Goal: Information Seeking & Learning: Learn about a topic

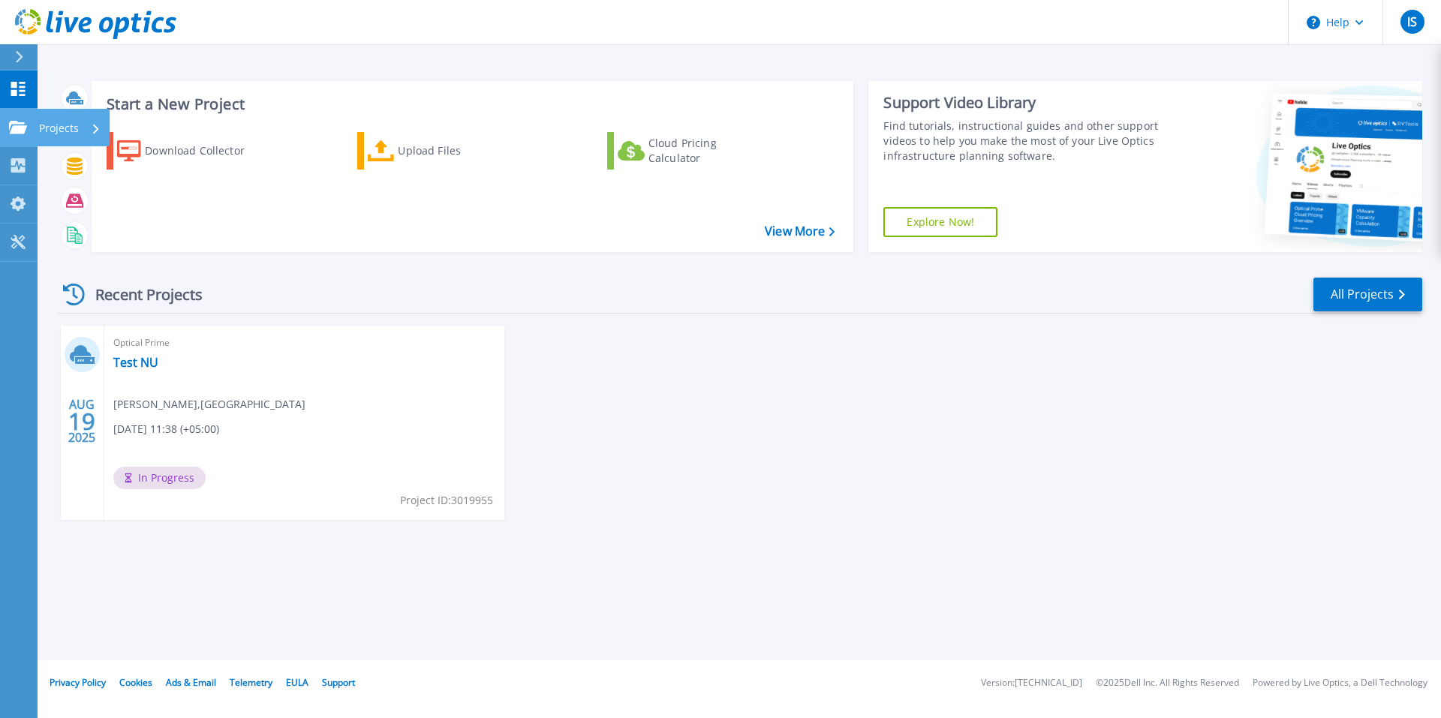
click at [21, 122] on icon at bounding box center [18, 127] width 18 height 13
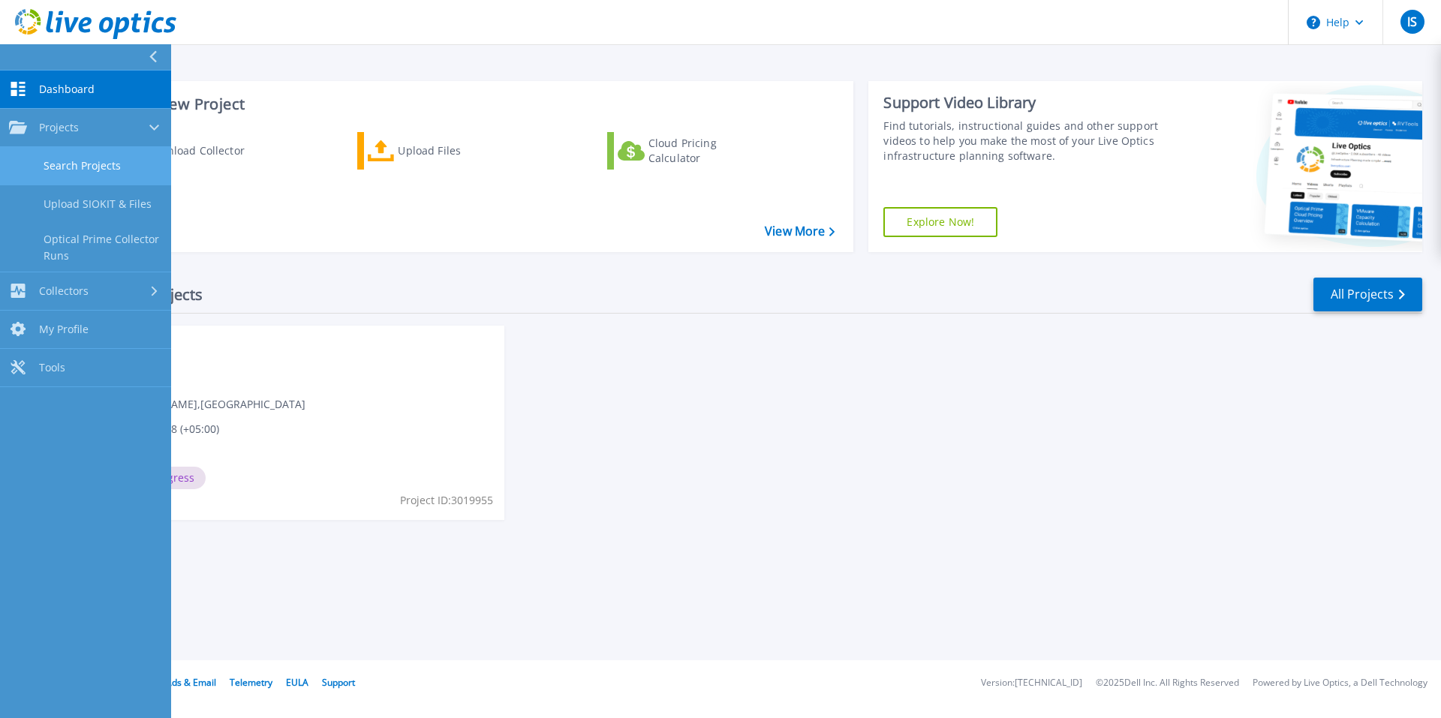
click at [69, 168] on link "Search Projects" at bounding box center [85, 166] width 171 height 38
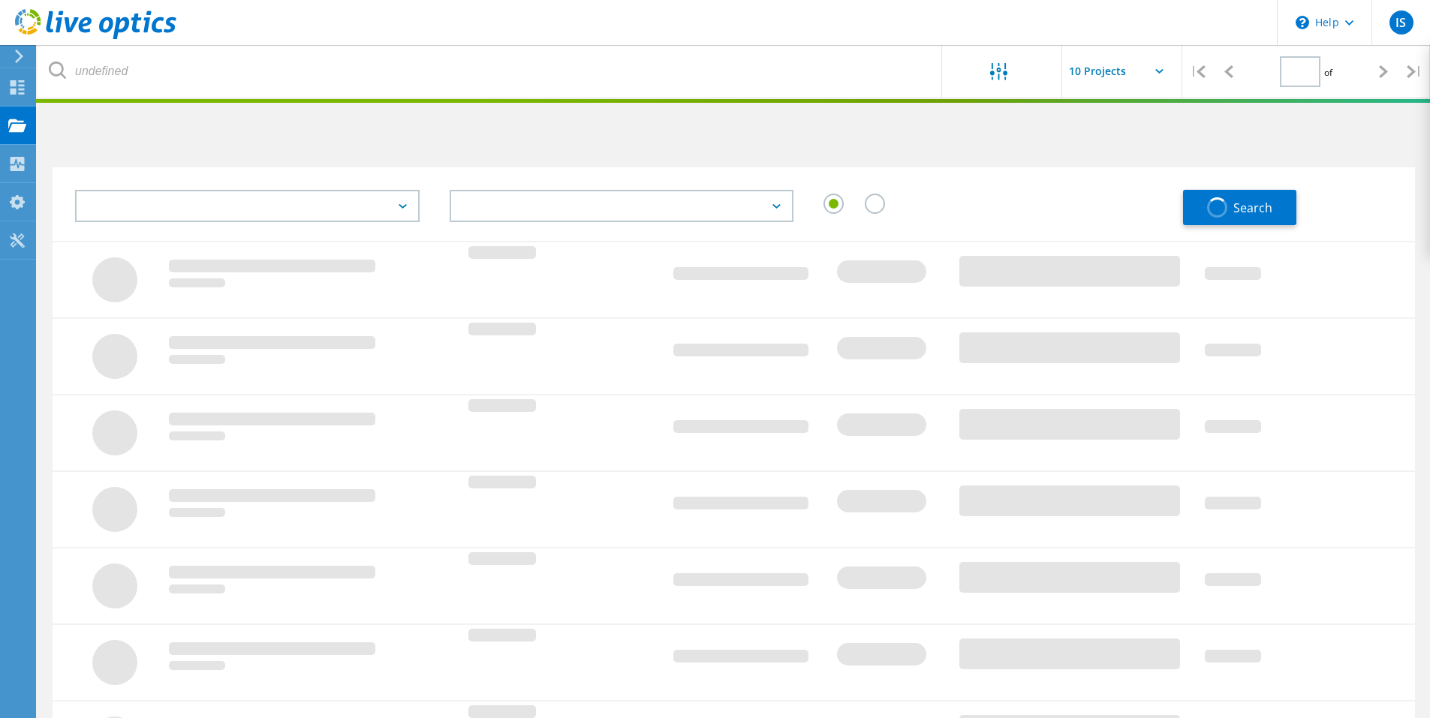
type input "1"
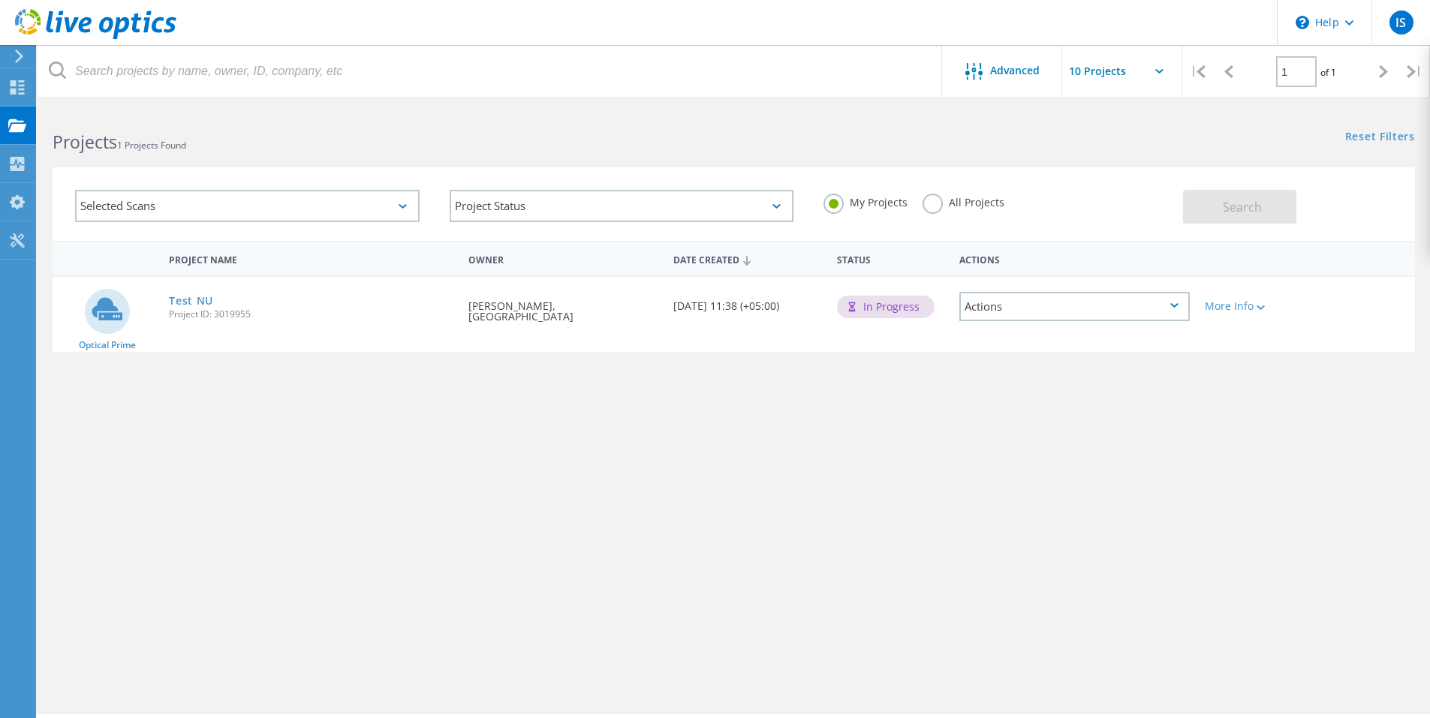
click at [1159, 310] on div "Actions" at bounding box center [1074, 306] width 230 height 29
click at [1088, 276] on div "View Project" at bounding box center [1074, 271] width 227 height 23
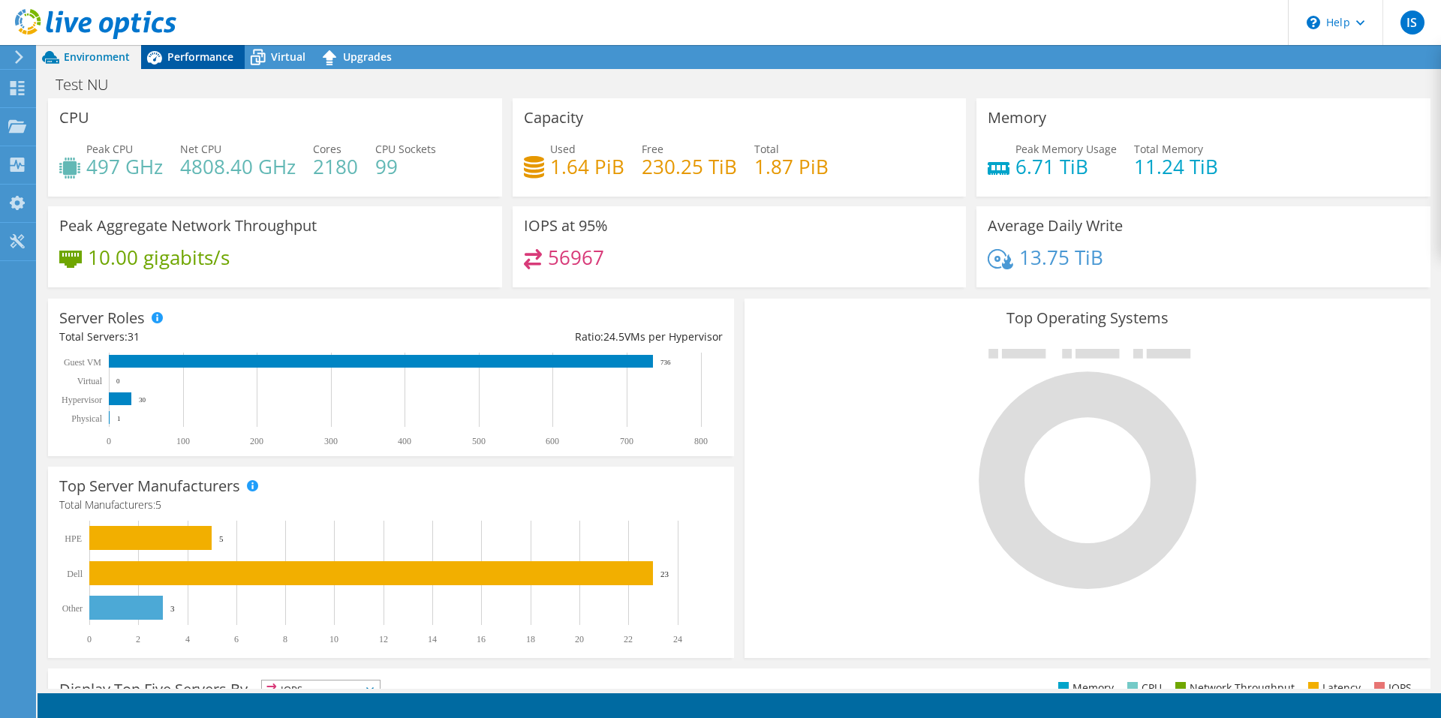
click at [234, 64] on div "Performance" at bounding box center [193, 57] width 104 height 24
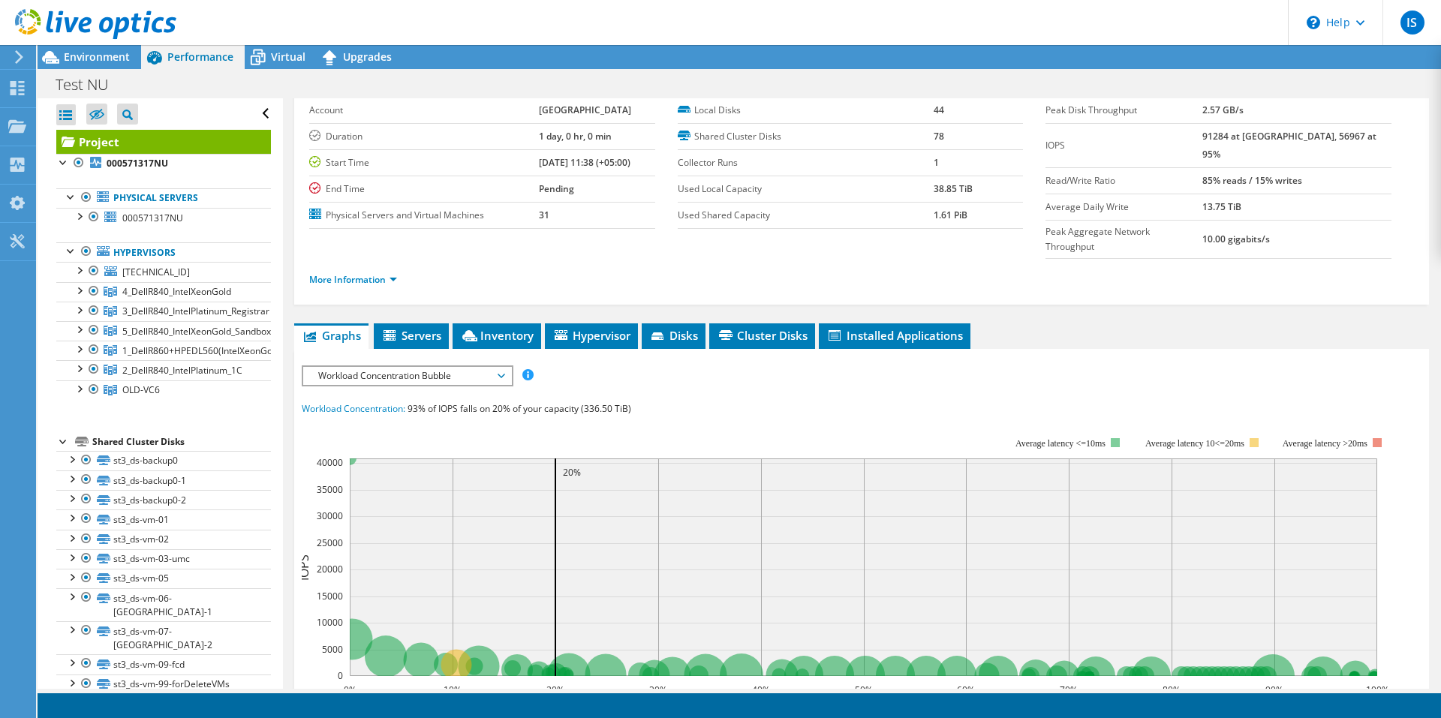
scroll to position [150, 0]
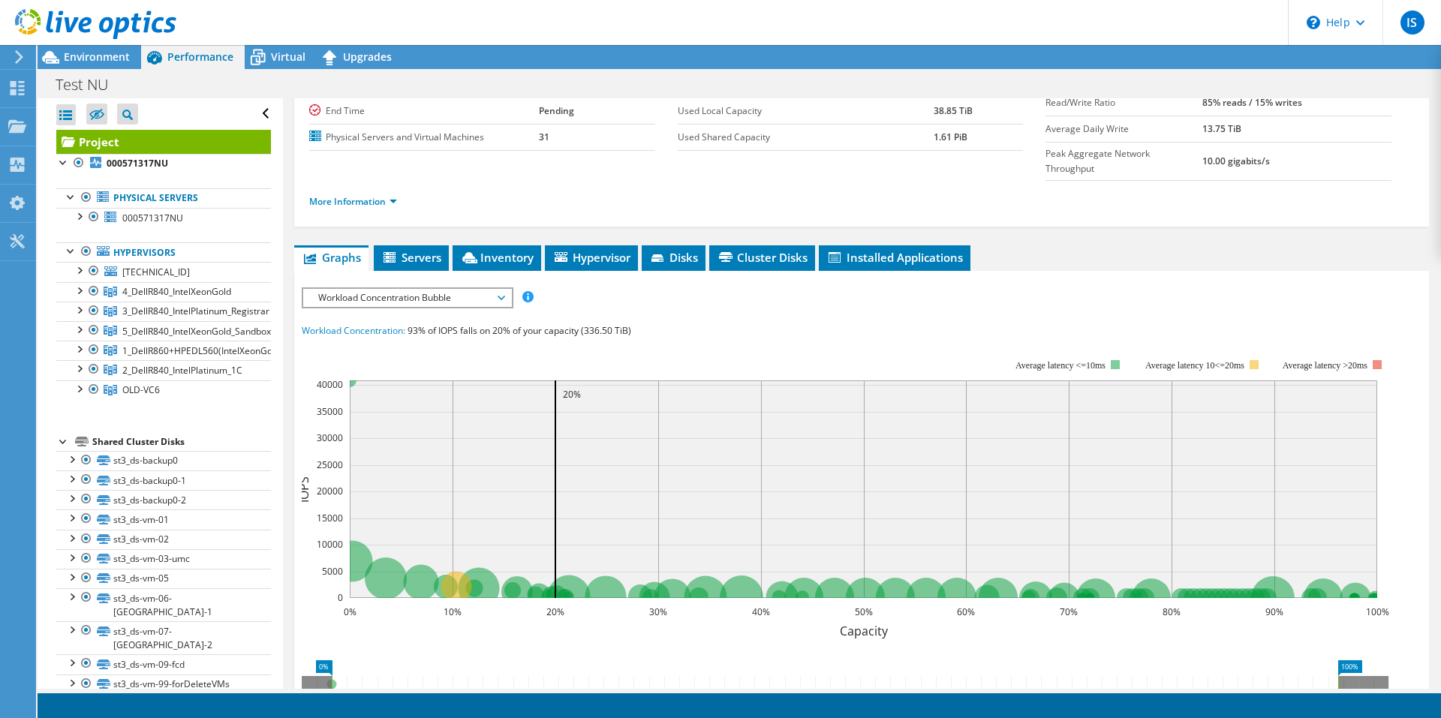
click at [498, 289] on span "Workload Concentration Bubble" at bounding box center [407, 298] width 193 height 18
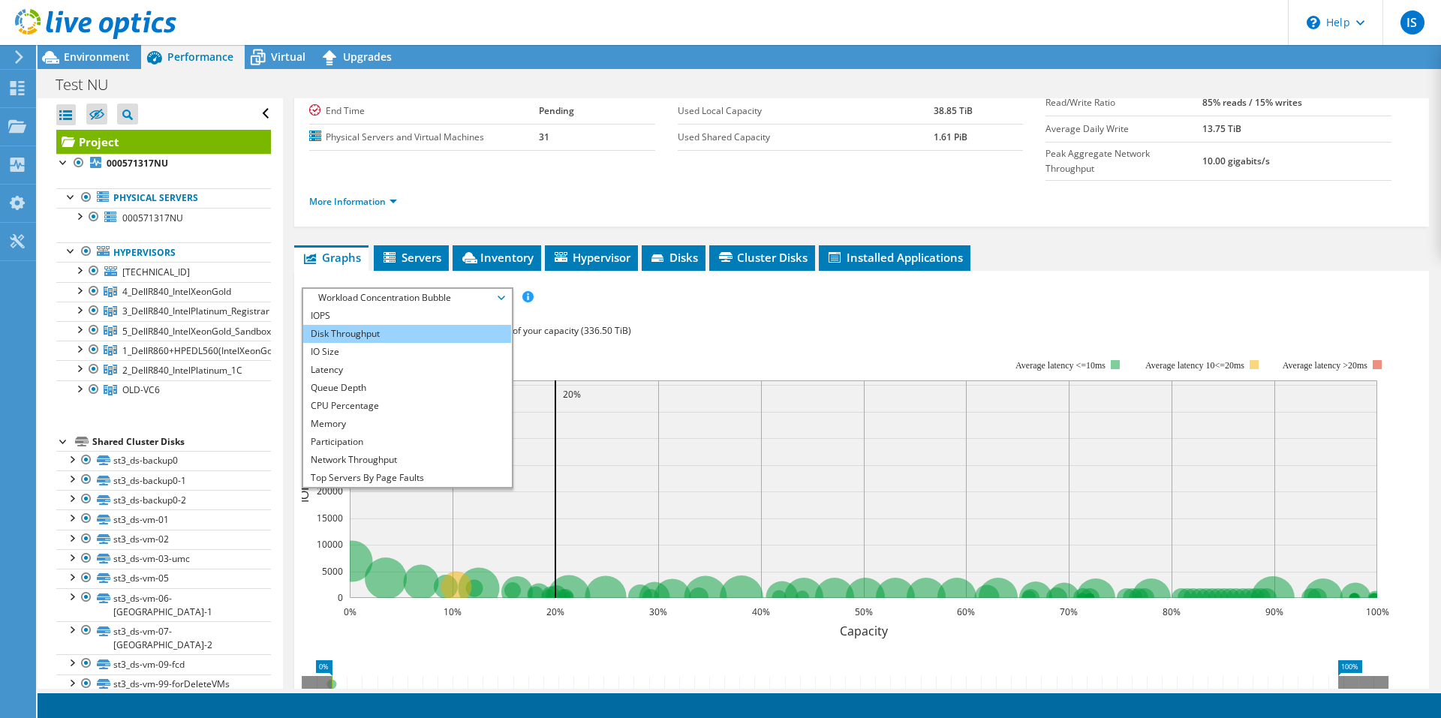
scroll to position [54, 0]
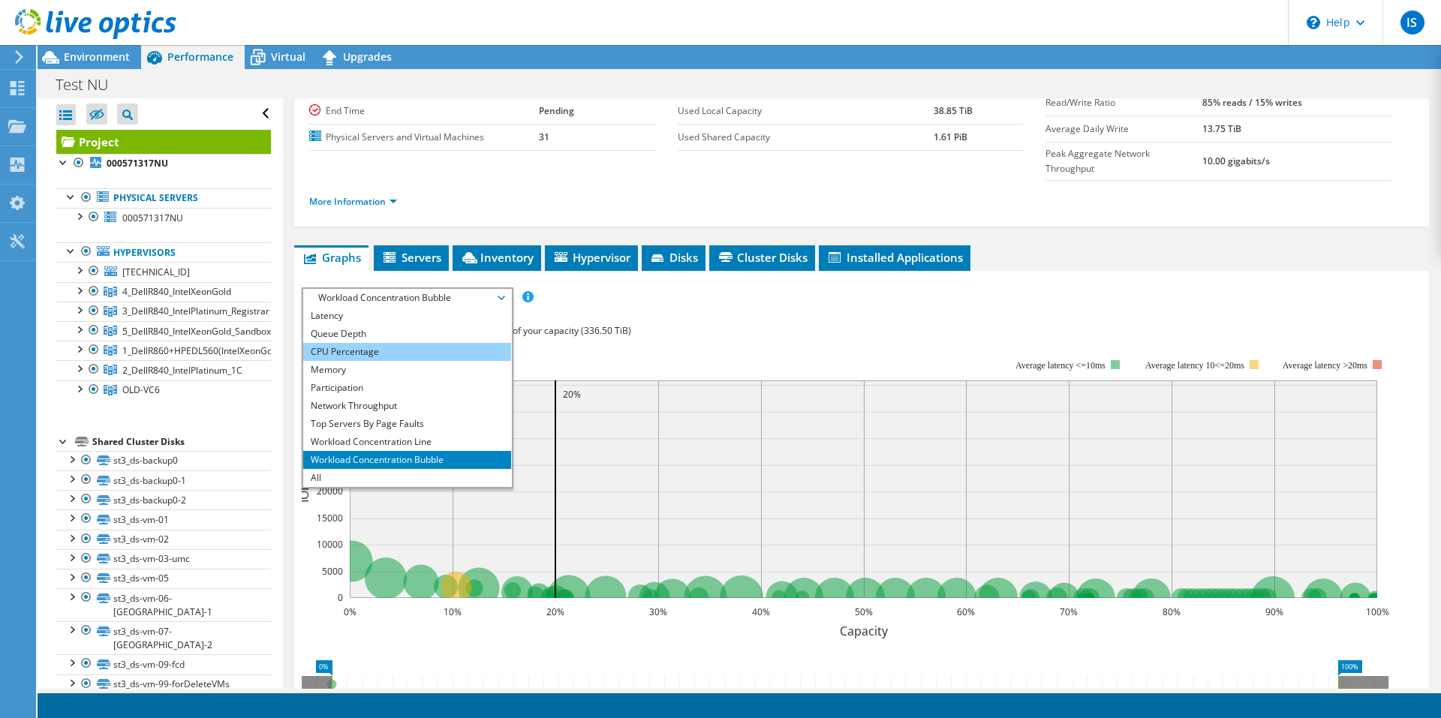
click at [374, 343] on li "CPU Percentage" at bounding box center [407, 352] width 208 height 18
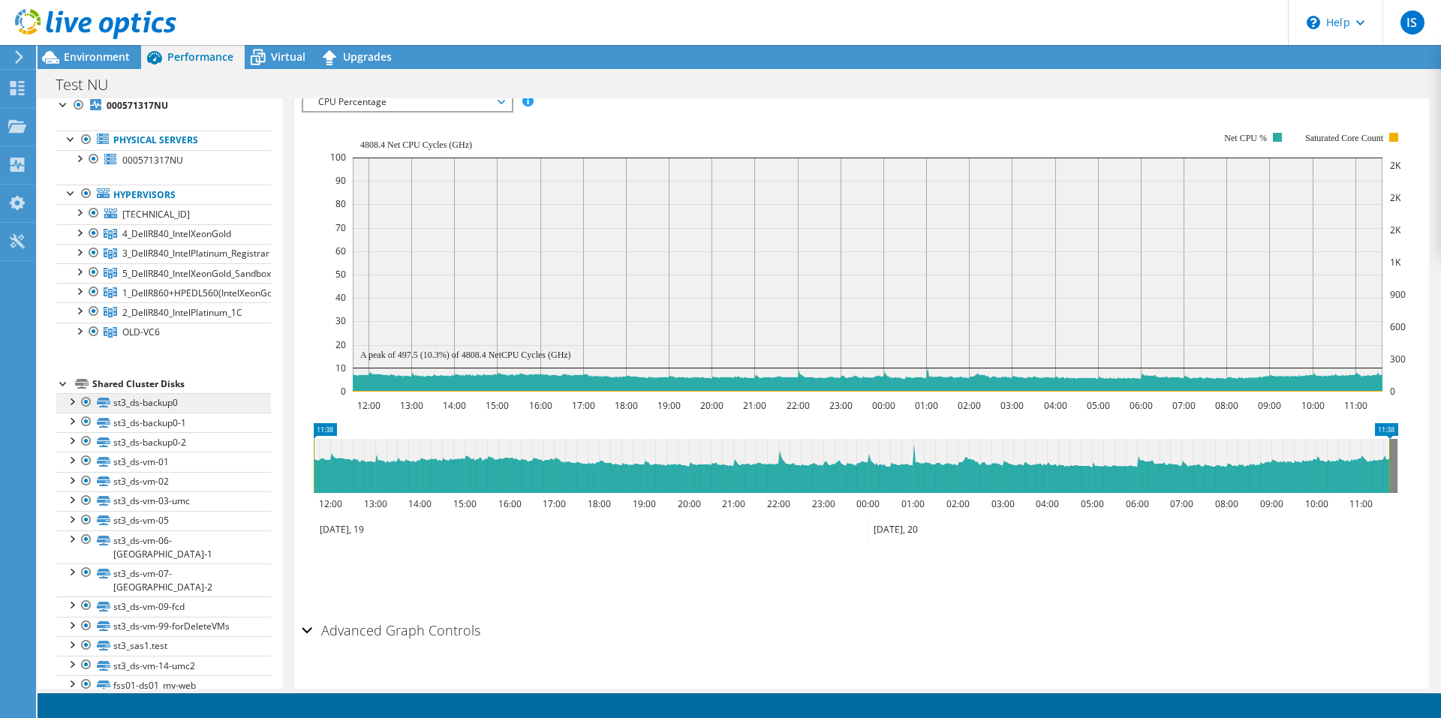
scroll to position [0, 0]
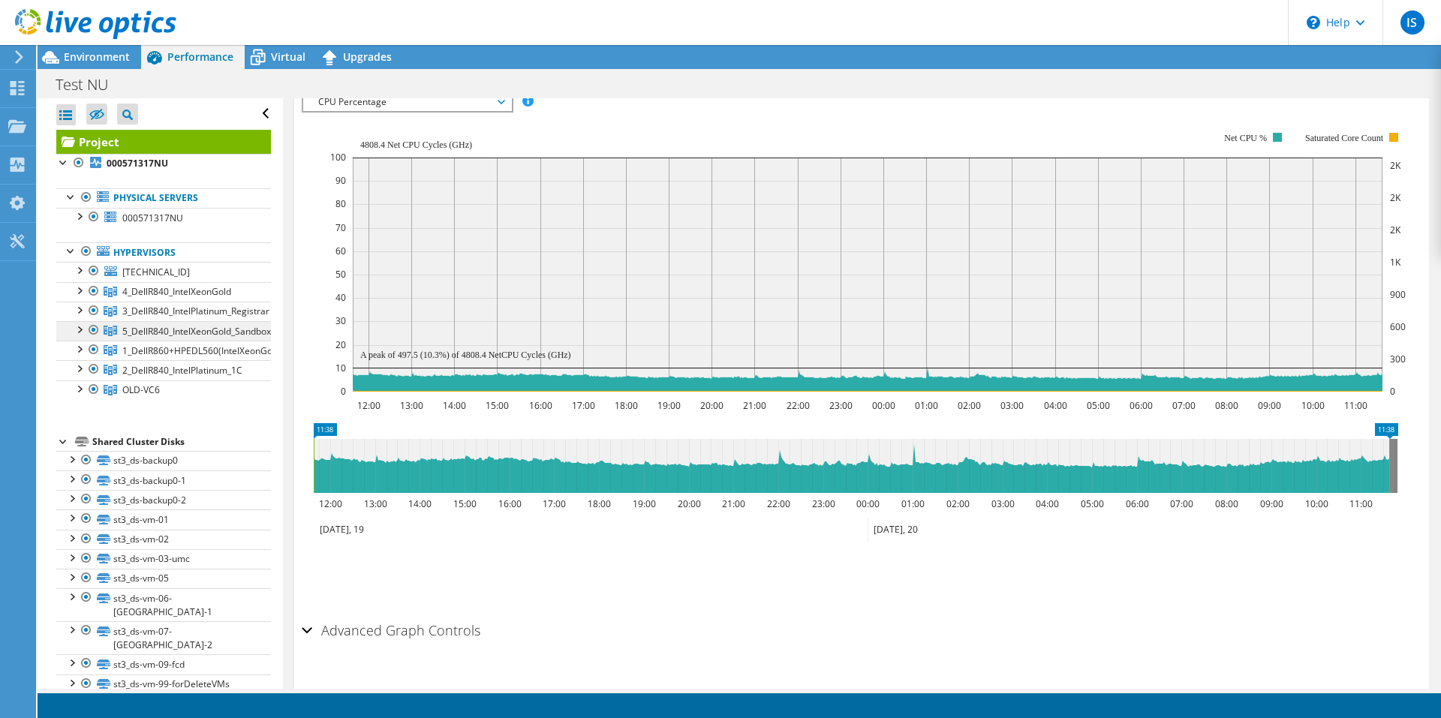
click at [178, 298] on span "5_DellR840_IntelXeonGold_Sandbox" at bounding box center [176, 291] width 109 height 13
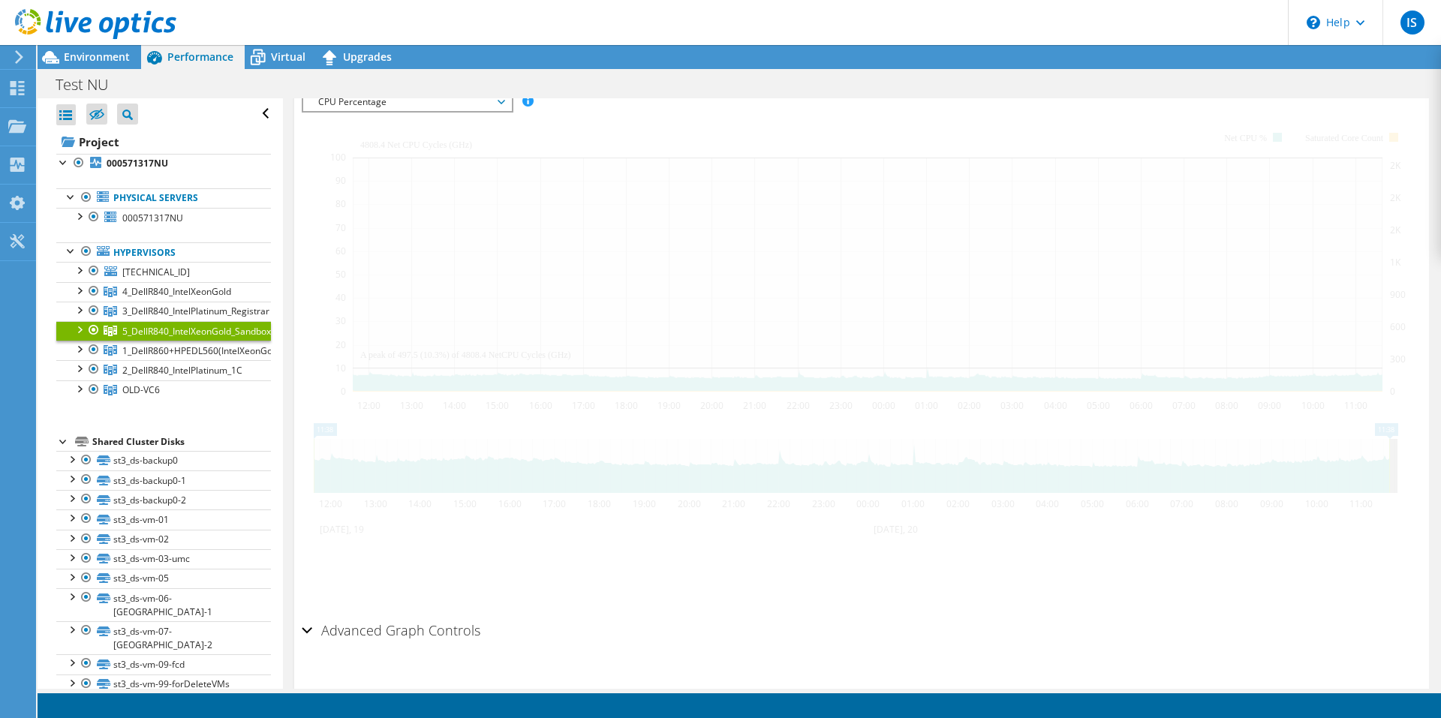
scroll to position [293, 0]
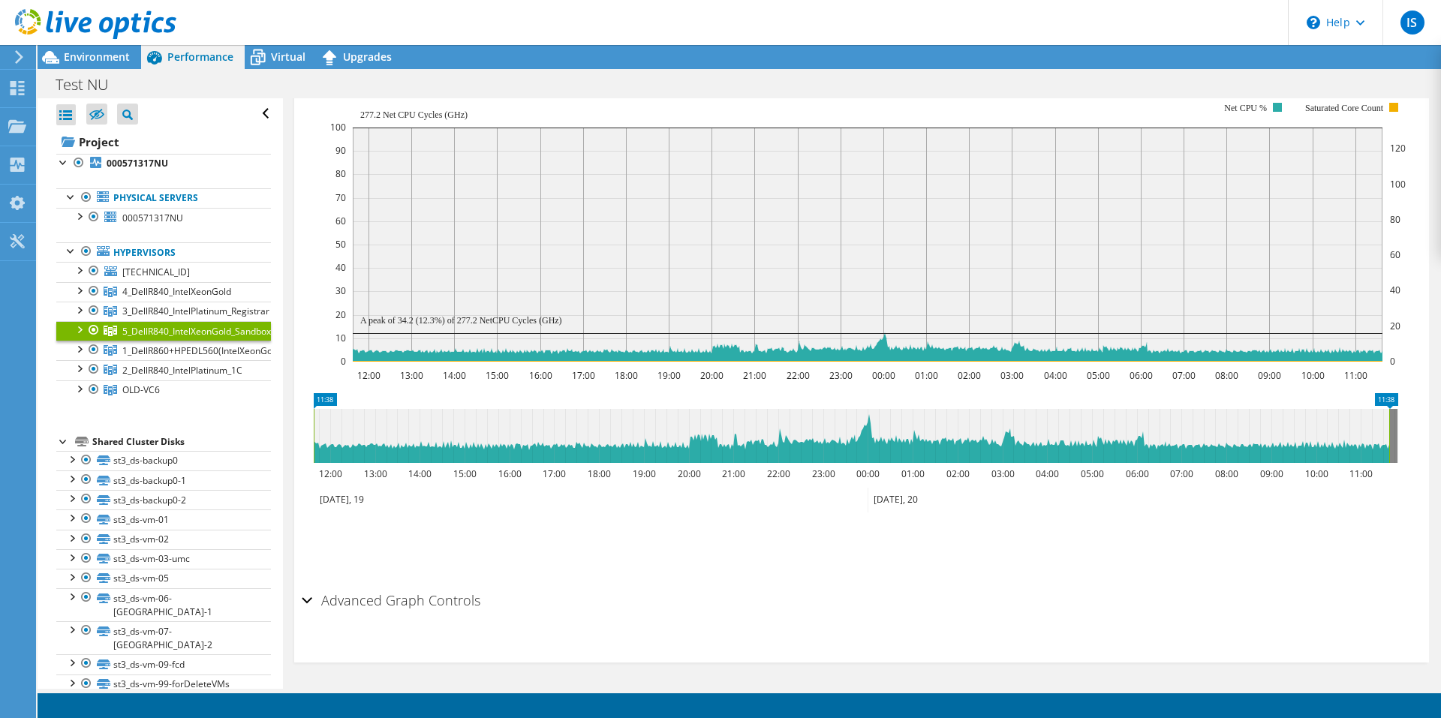
click at [78, 326] on div at bounding box center [78, 328] width 15 height 15
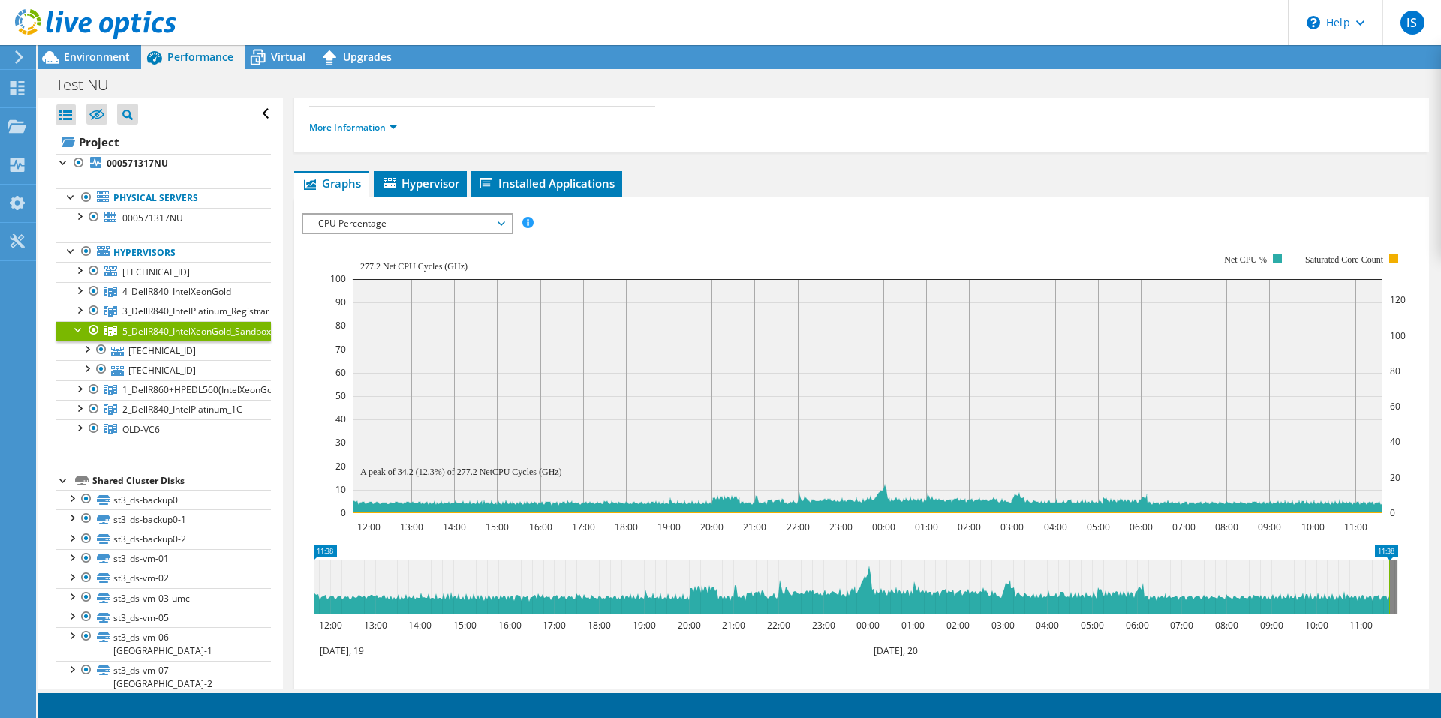
scroll to position [0, 0]
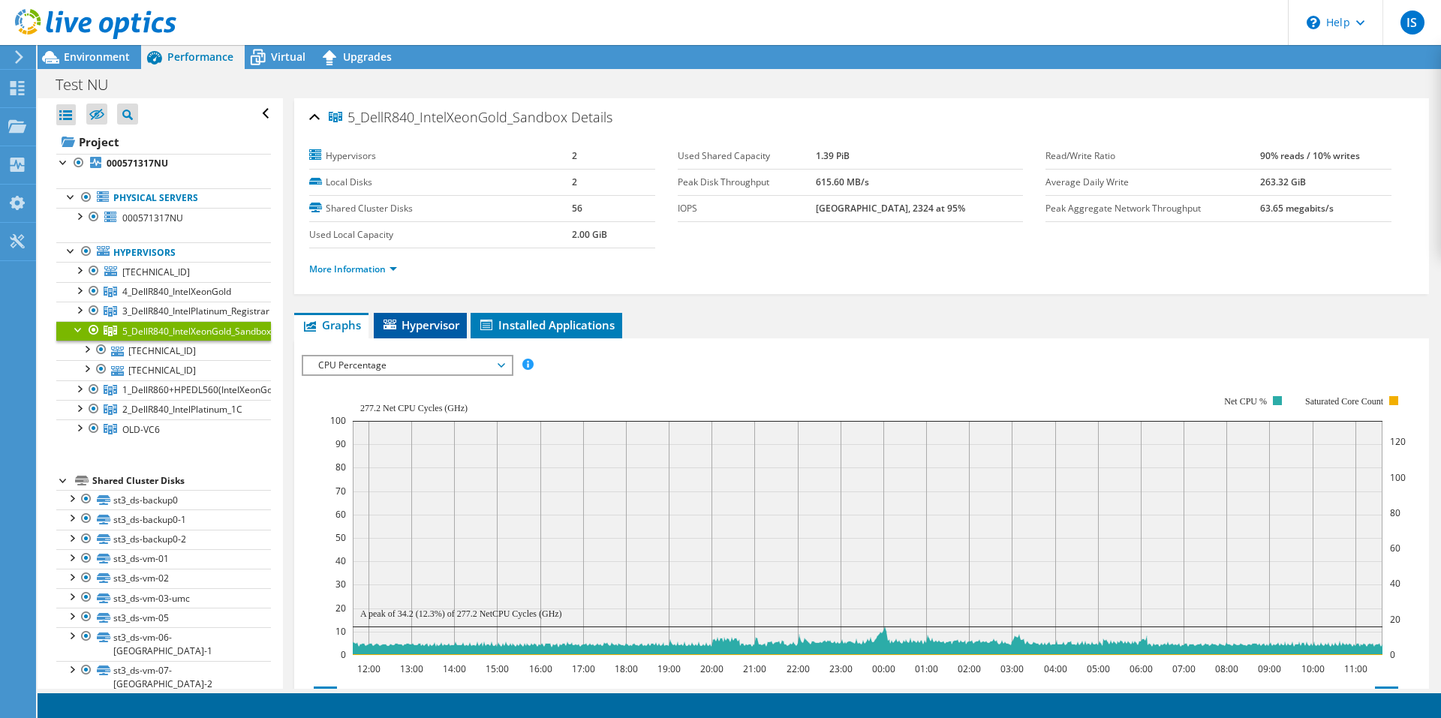
click at [434, 326] on span "Hypervisor" at bounding box center [420, 324] width 78 height 15
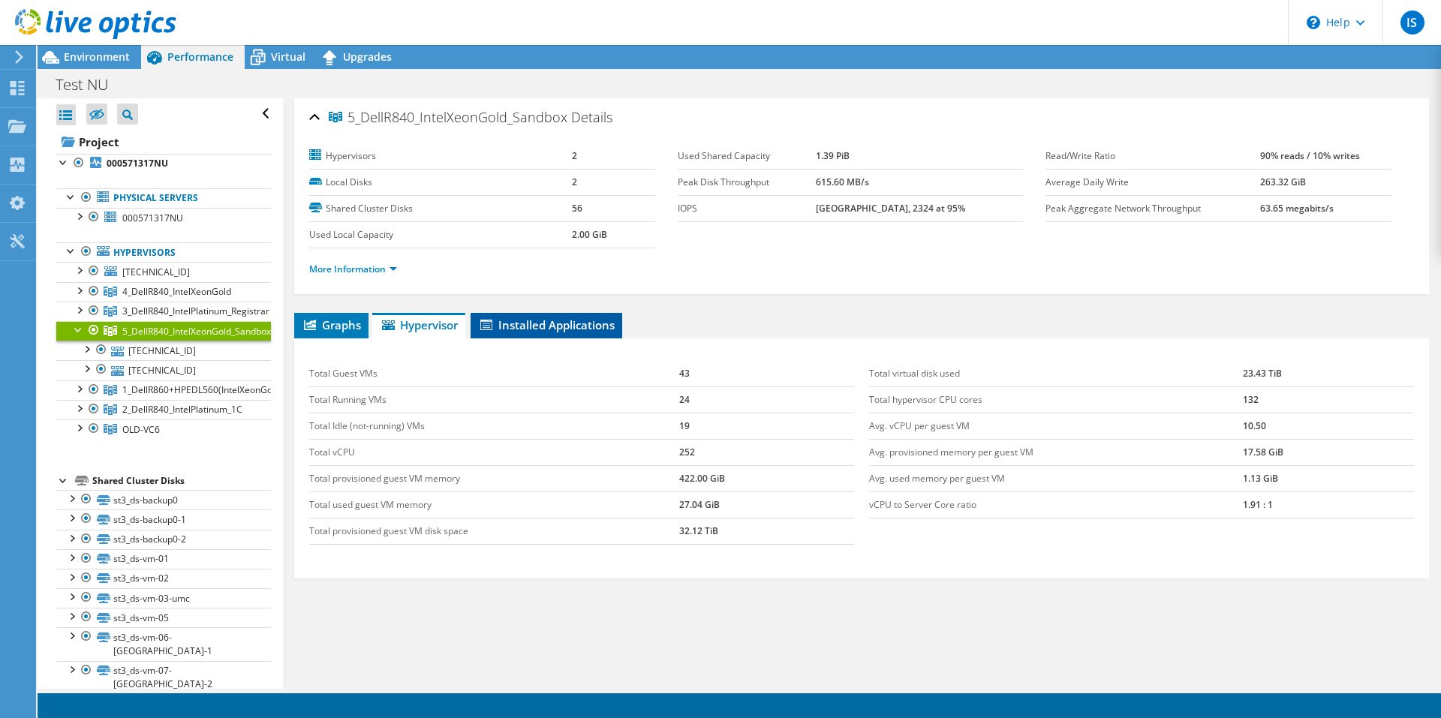
click at [494, 317] on li "Installed Applications" at bounding box center [547, 326] width 152 height 26
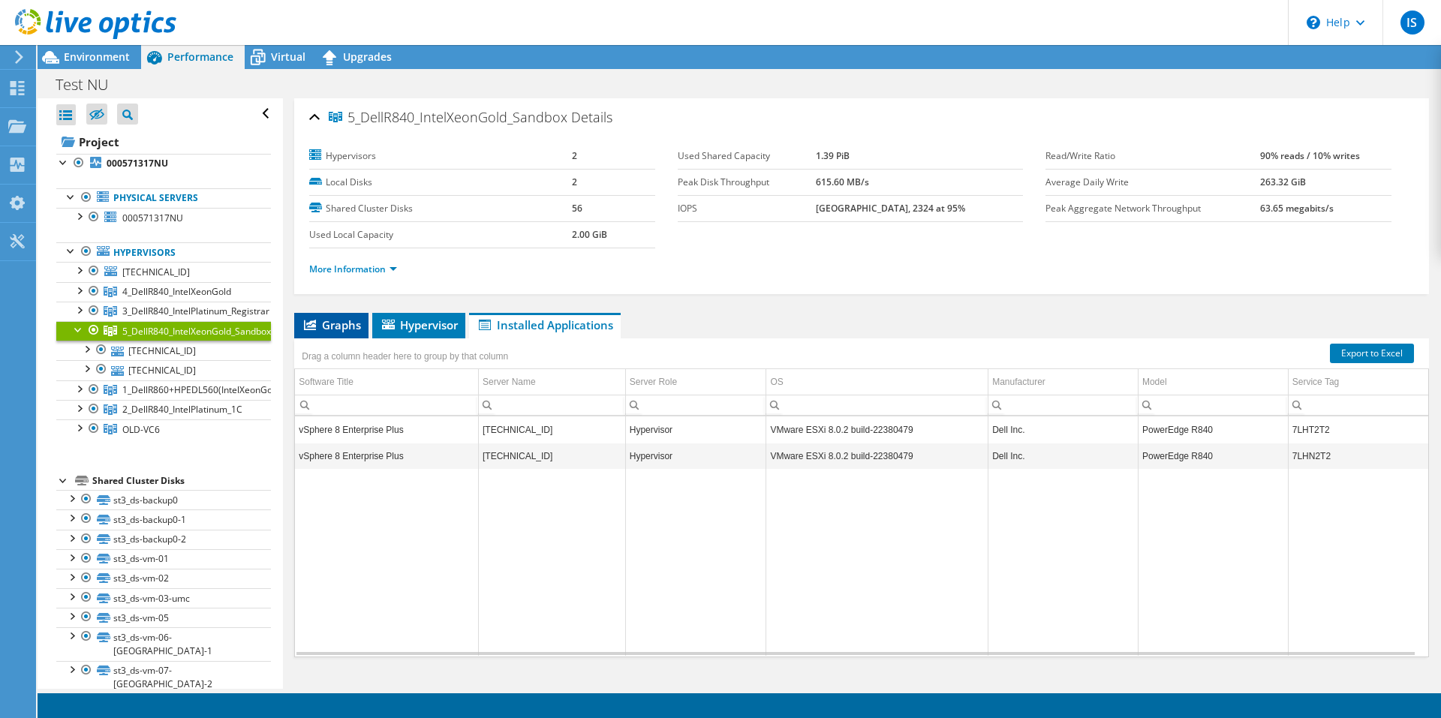
click at [358, 321] on span "Graphs" at bounding box center [331, 324] width 59 height 15
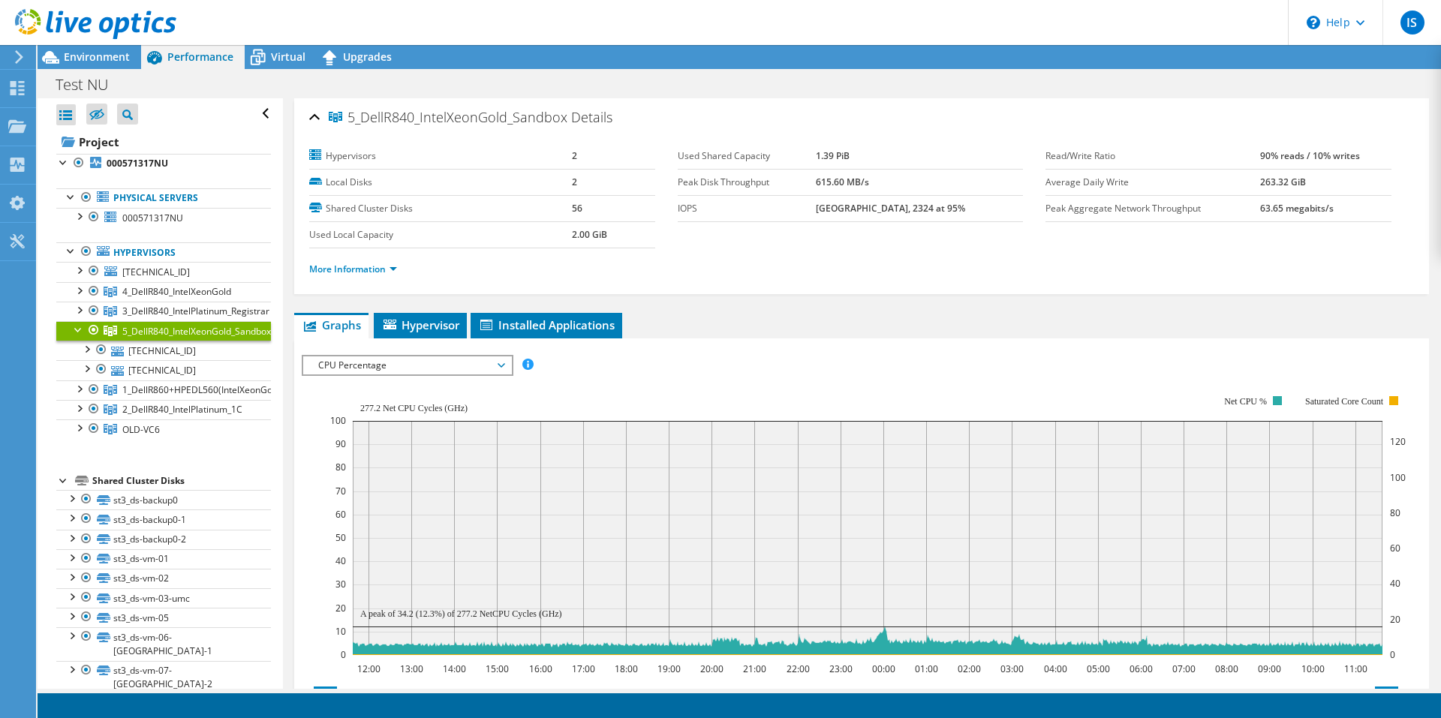
click at [368, 359] on span "CPU Percentage" at bounding box center [407, 365] width 193 height 18
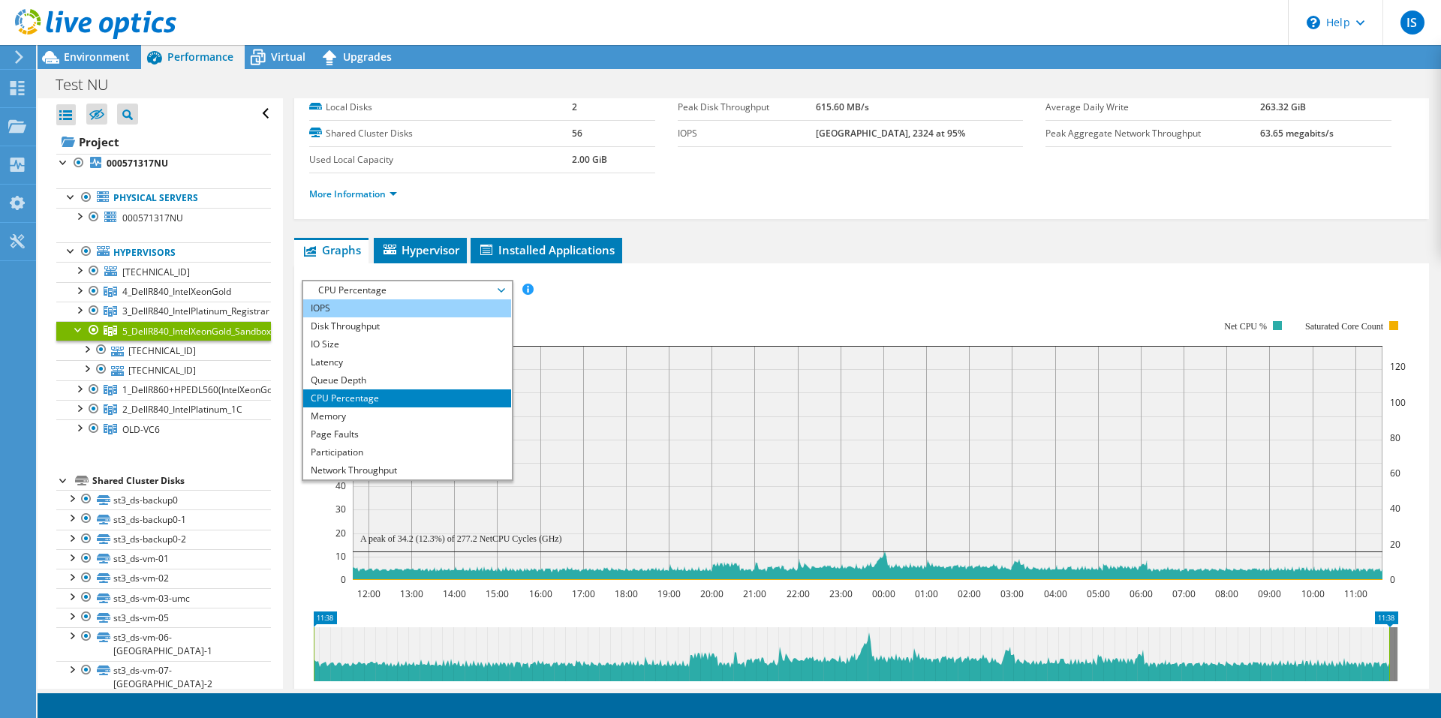
click at [336, 311] on li "IOPS" at bounding box center [407, 308] width 208 height 18
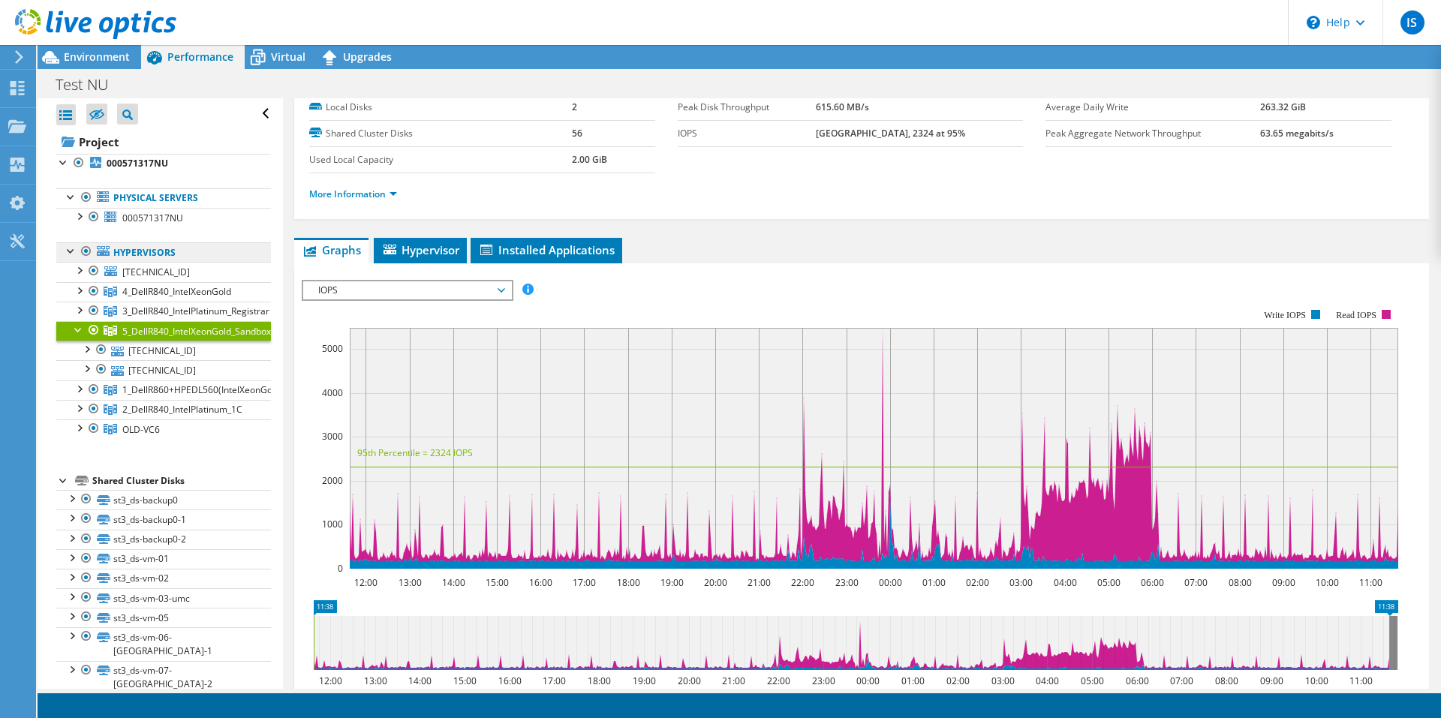
click at [156, 254] on link "Hypervisors" at bounding box center [163, 252] width 215 height 20
click at [140, 298] on span "3_DellR840_IntelPlatinum_Registrar" at bounding box center [176, 291] width 109 height 13
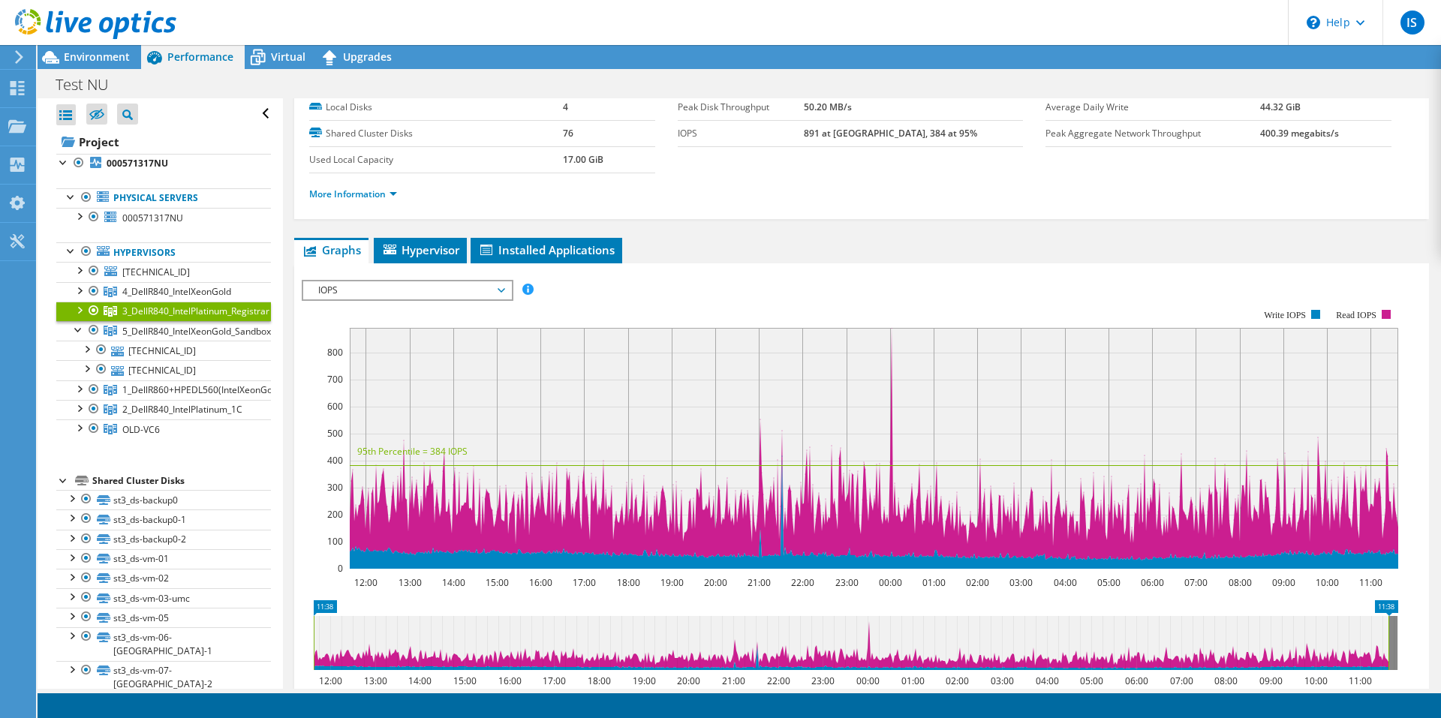
click at [82, 308] on div at bounding box center [78, 309] width 15 height 15
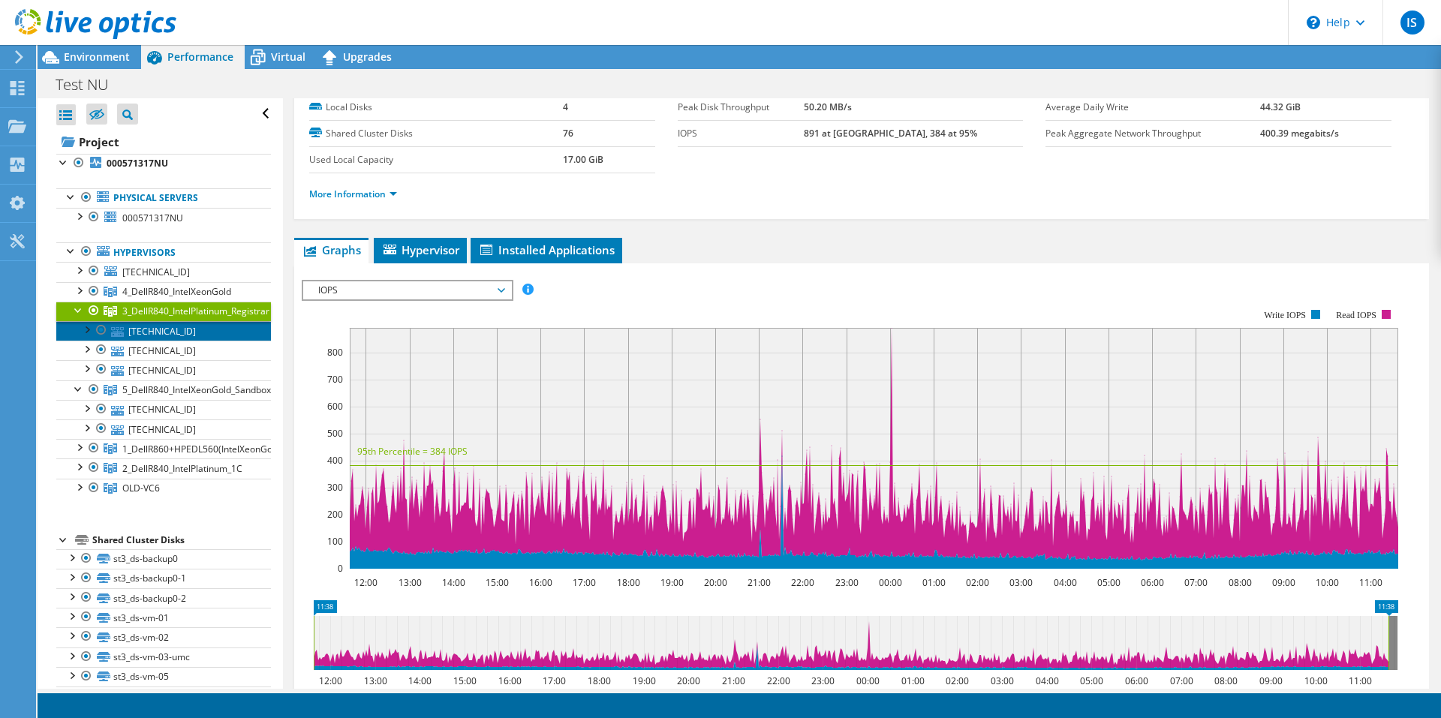
click at [146, 335] on link "[TECHNICAL_ID]" at bounding box center [163, 331] width 215 height 20
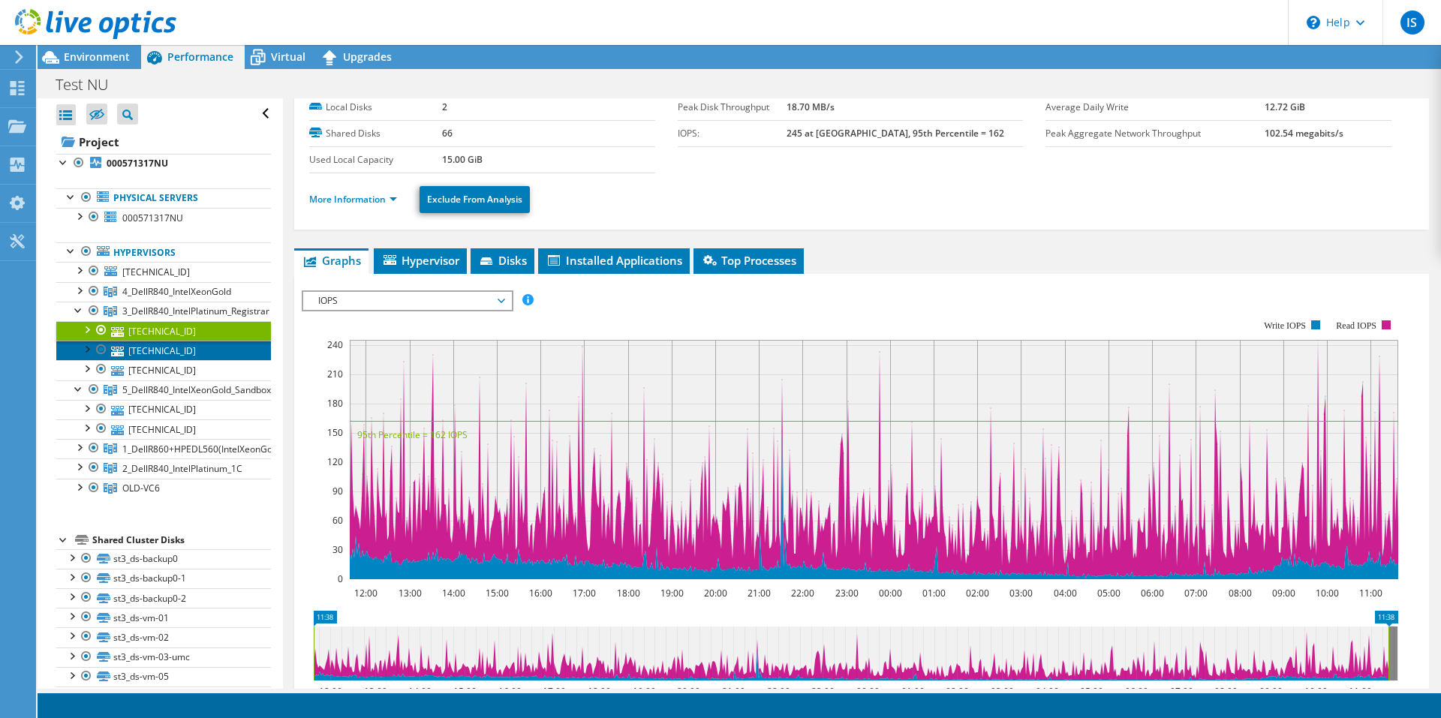
click at [142, 355] on link "[TECHNICAL_ID]" at bounding box center [163, 351] width 215 height 20
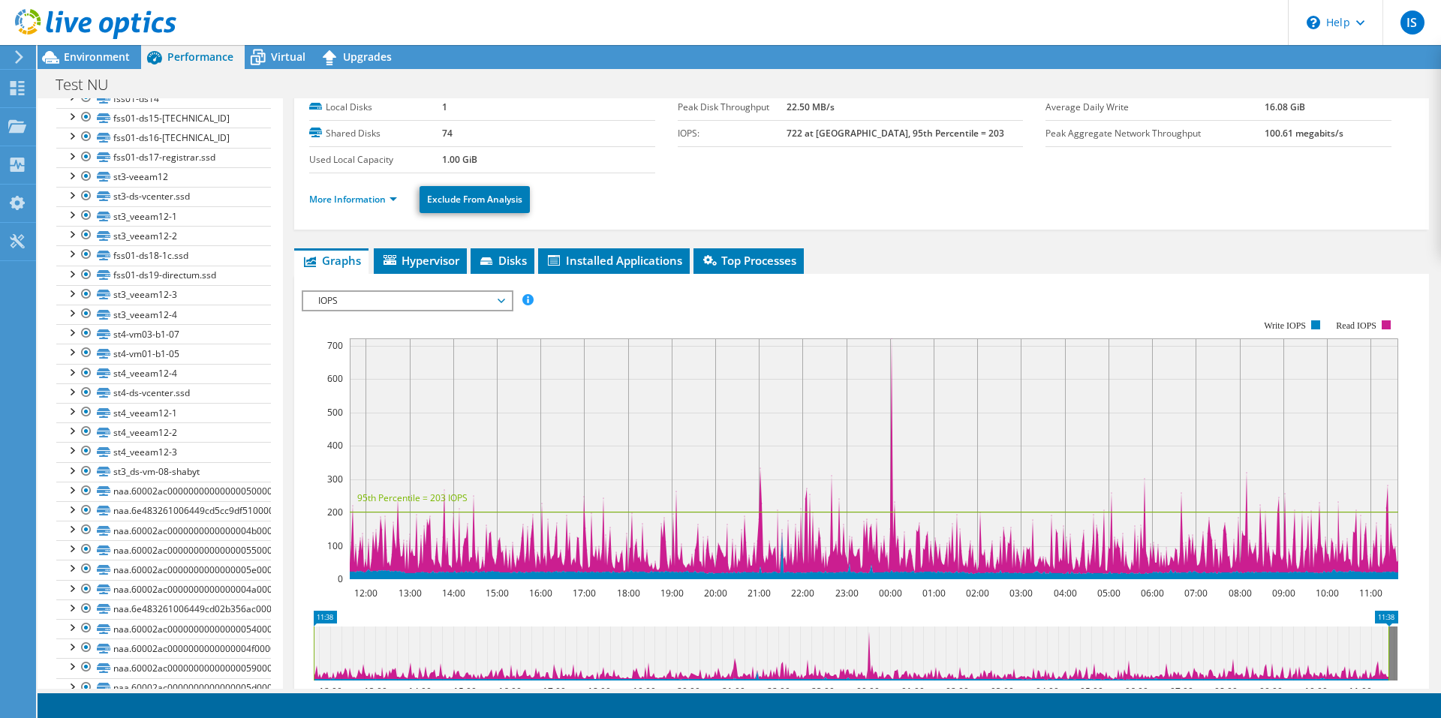
scroll to position [1036, 0]
click at [152, 287] on link "st3_veeam12-3" at bounding box center [163, 297] width 215 height 20
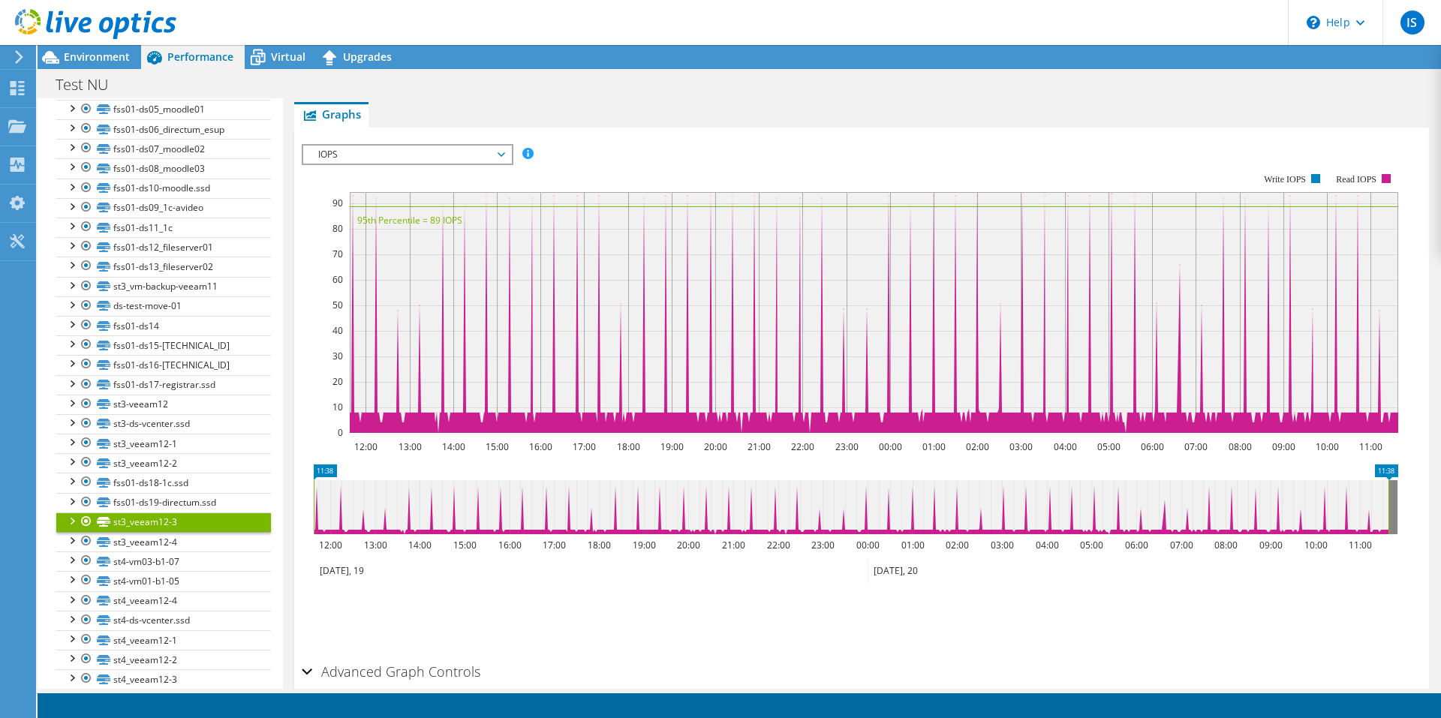
scroll to position [75, 0]
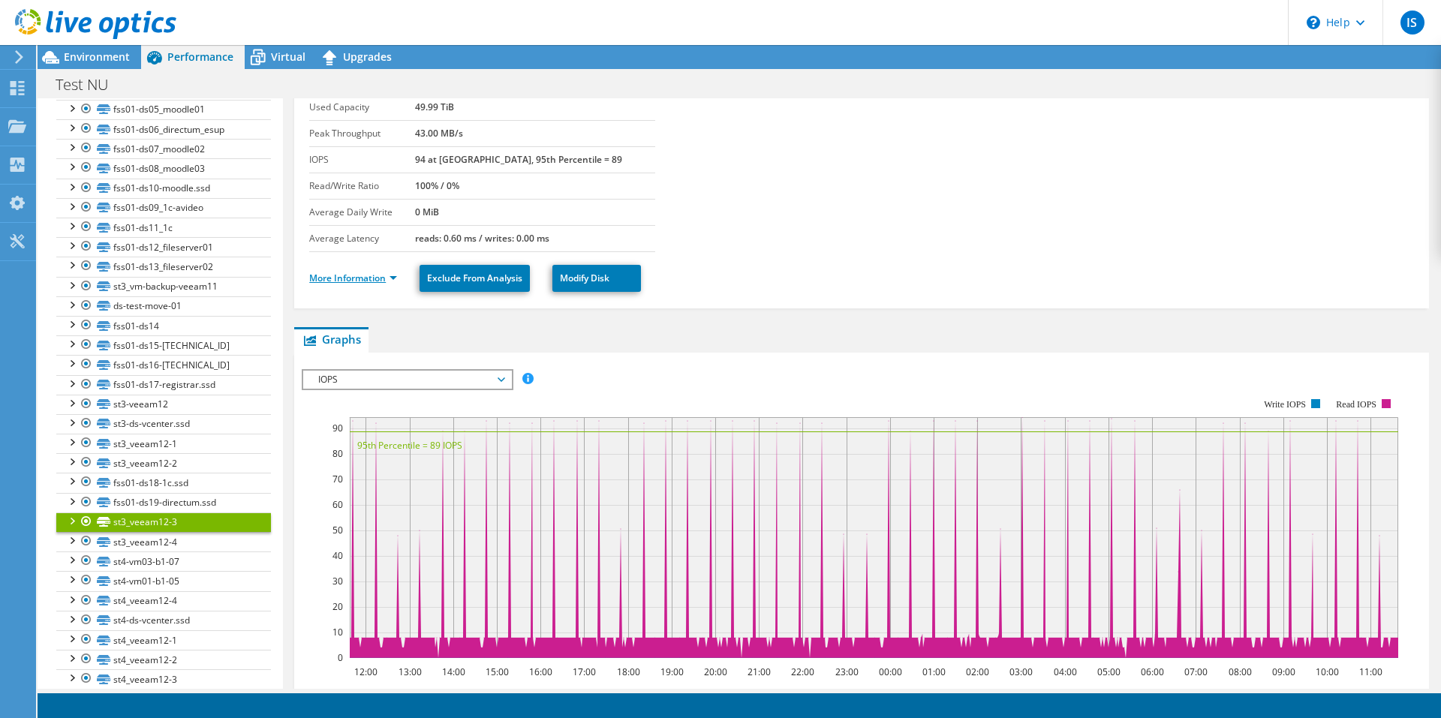
click at [386, 280] on link "More Information" at bounding box center [353, 278] width 88 height 13
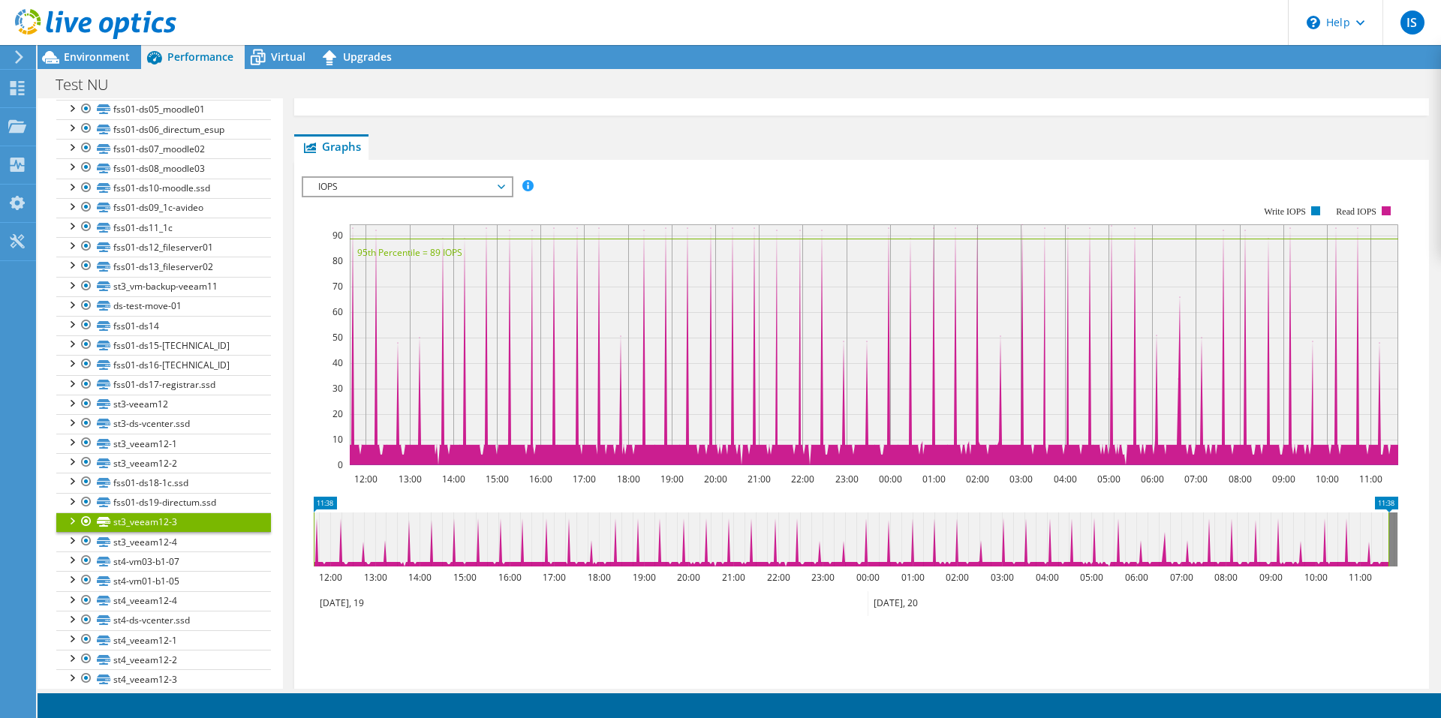
scroll to position [600, 0]
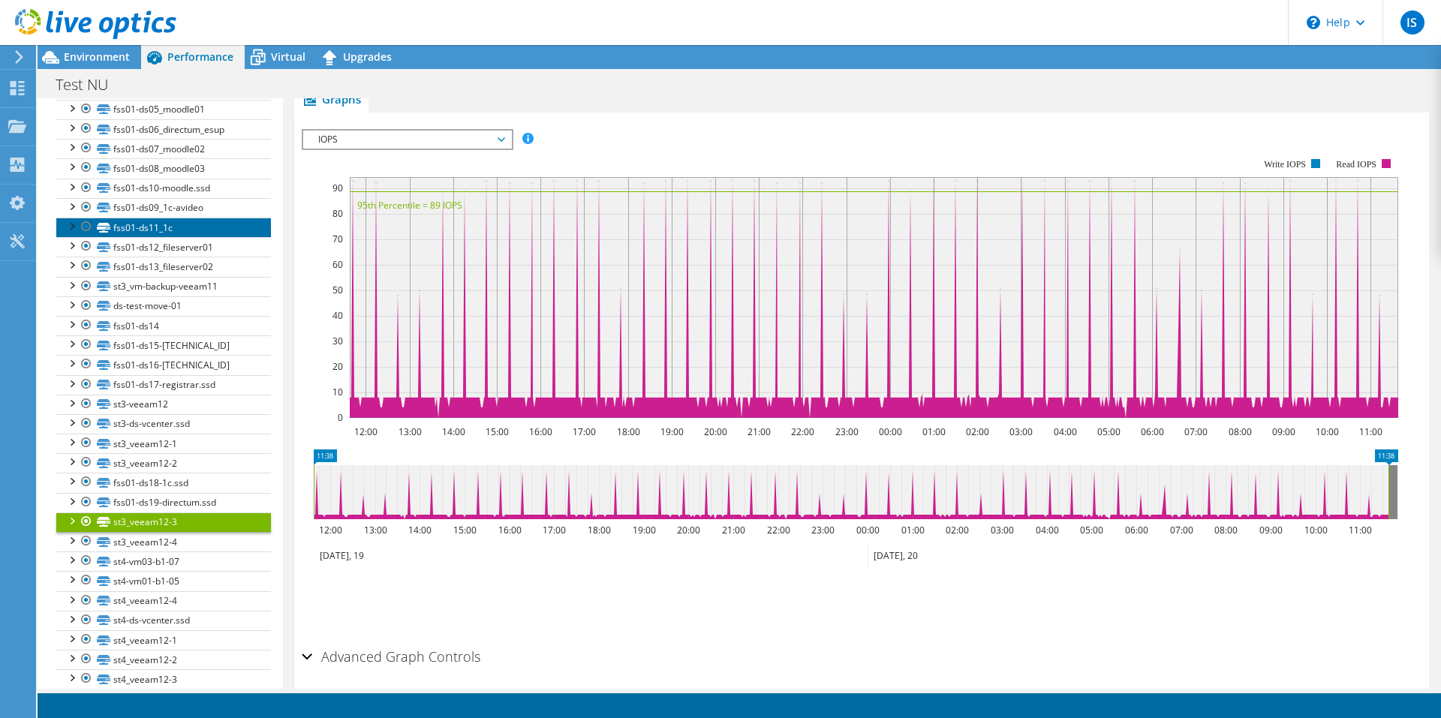
click at [142, 218] on link "fss01-ds11_1c" at bounding box center [163, 228] width 215 height 20
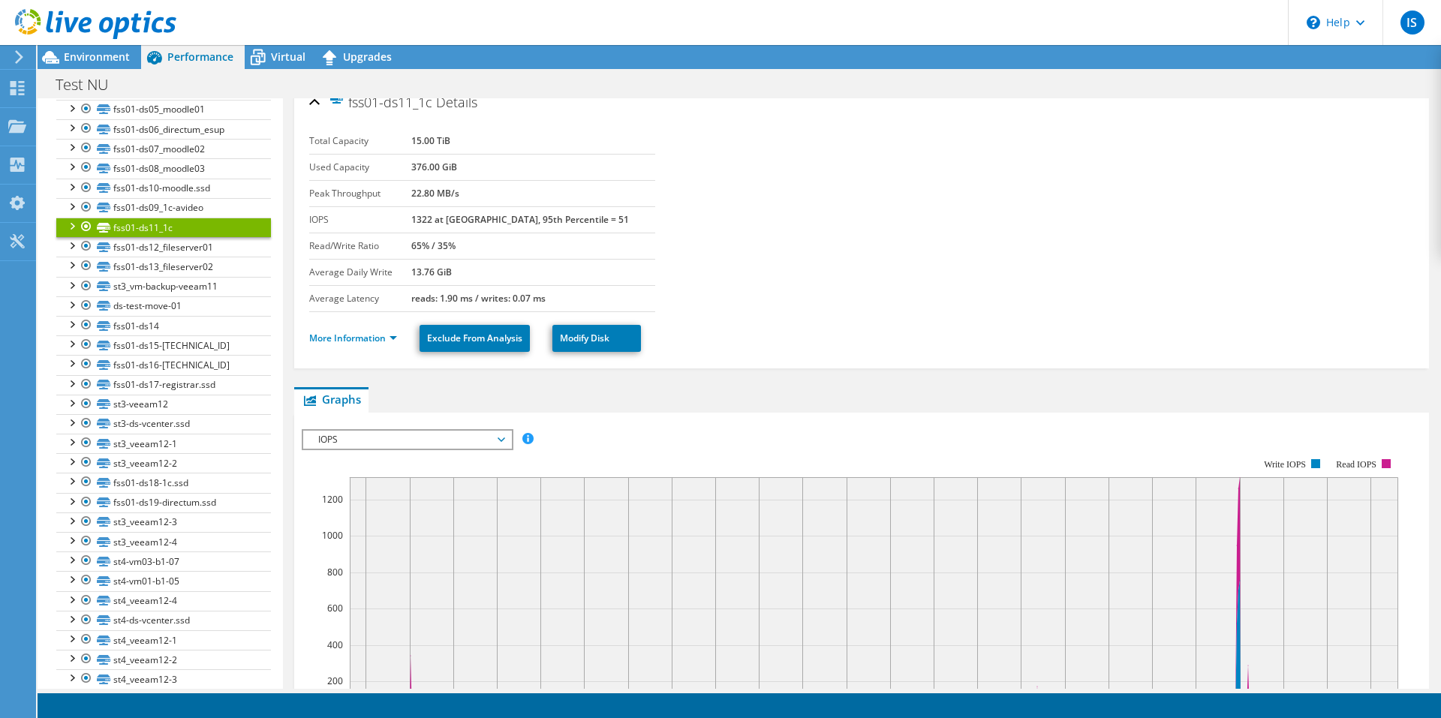
scroll to position [0, 0]
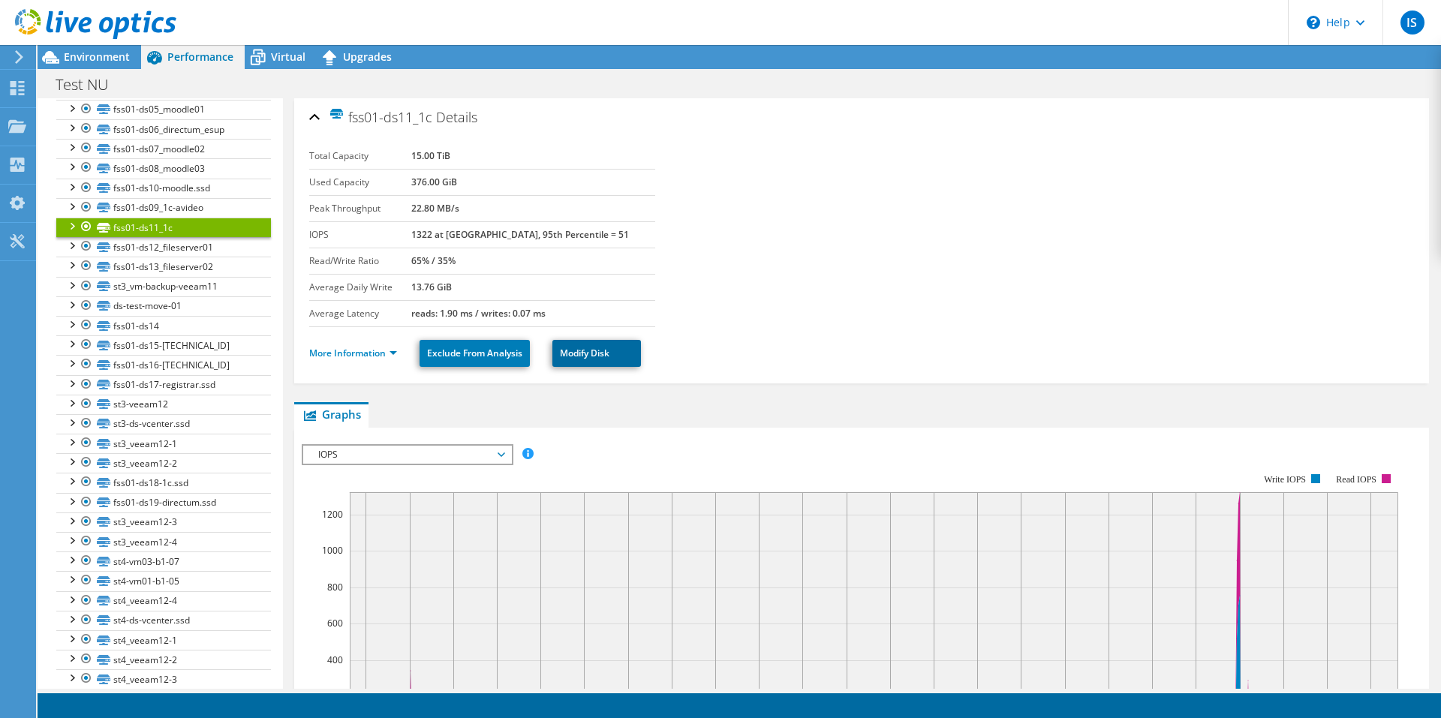
click at [591, 359] on link "Modify Disk" at bounding box center [596, 353] width 89 height 27
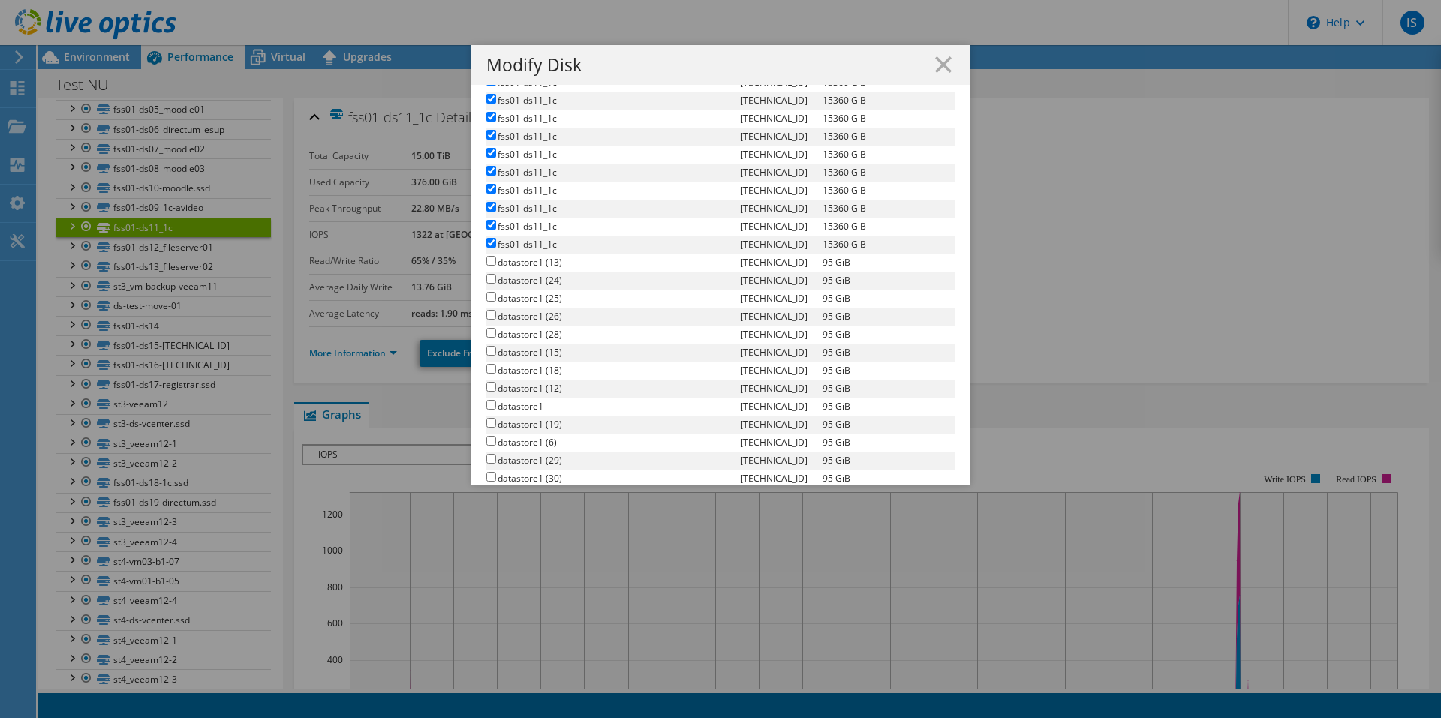
scroll to position [375, 0]
click at [937, 68] on icon at bounding box center [943, 64] width 17 height 17
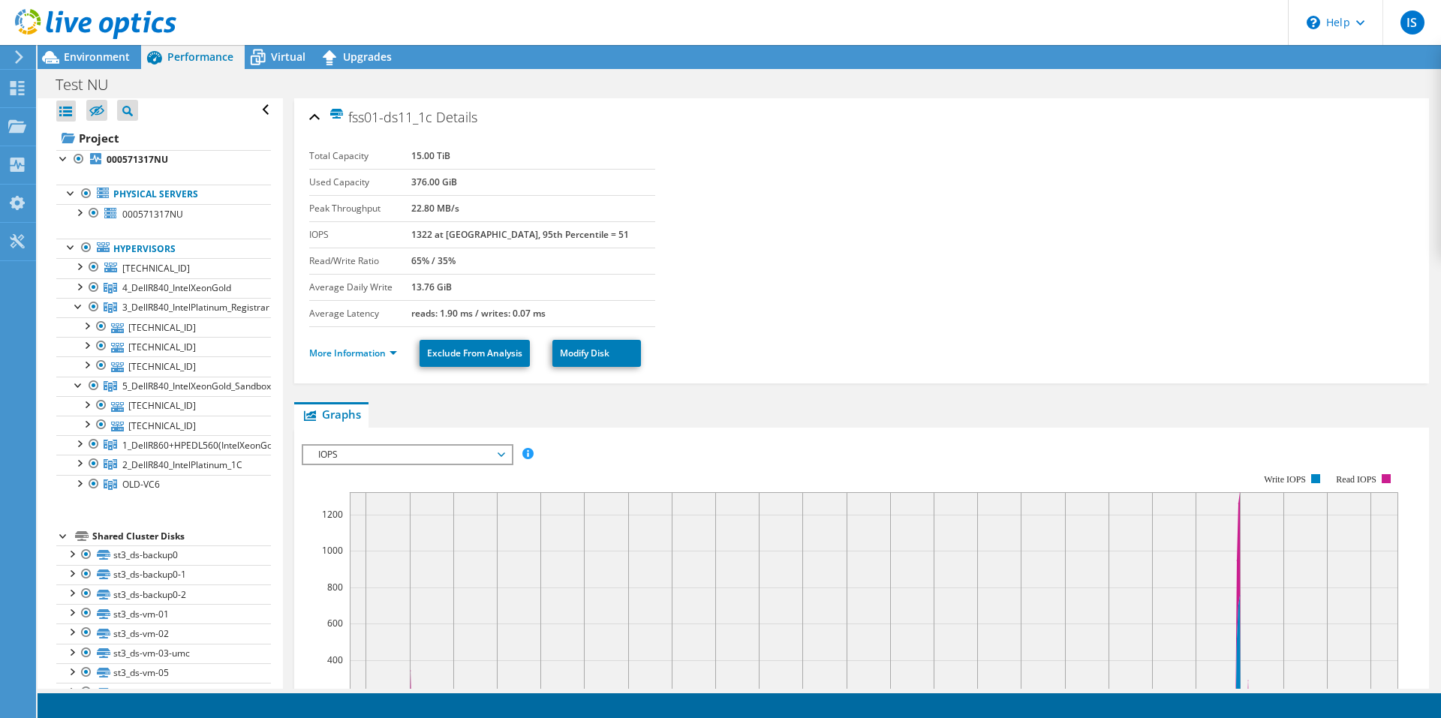
scroll to position [0, 0]
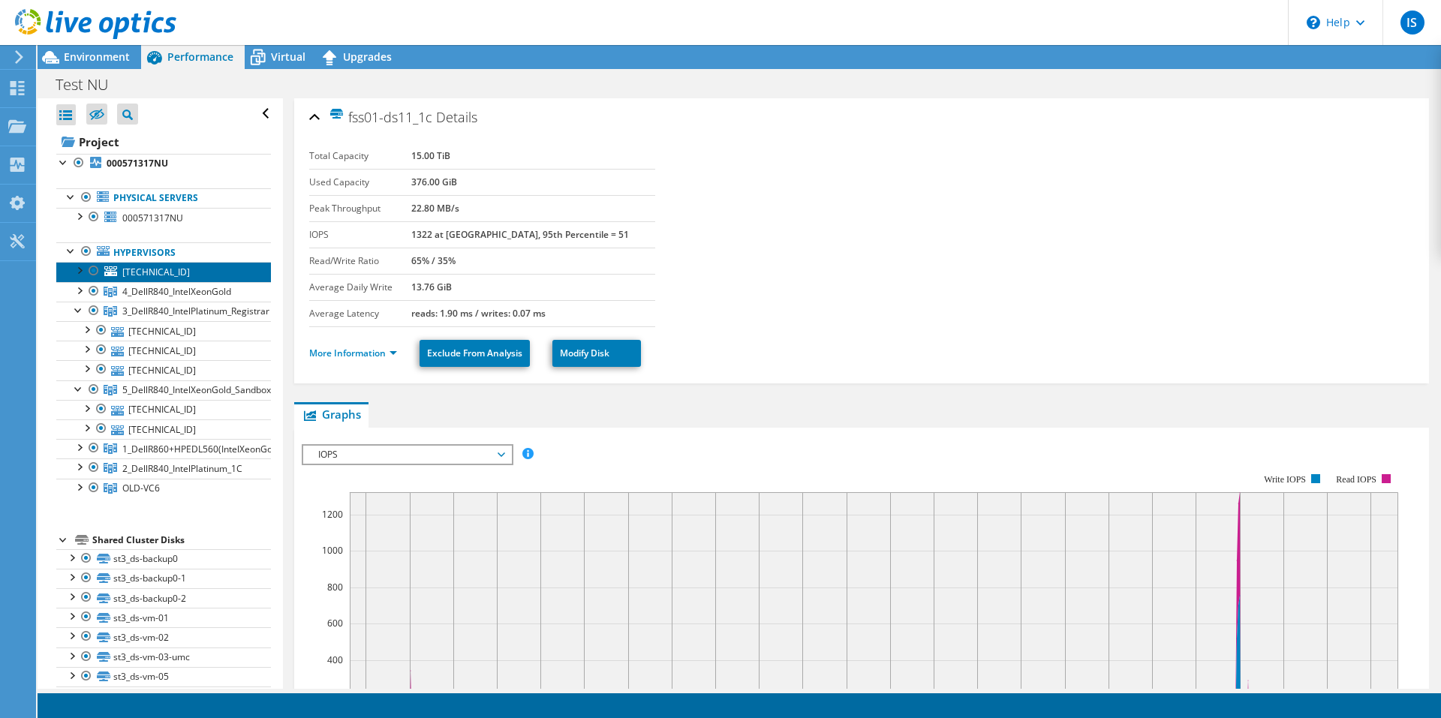
click at [179, 275] on link "[TECHNICAL_ID]" at bounding box center [163, 272] width 215 height 20
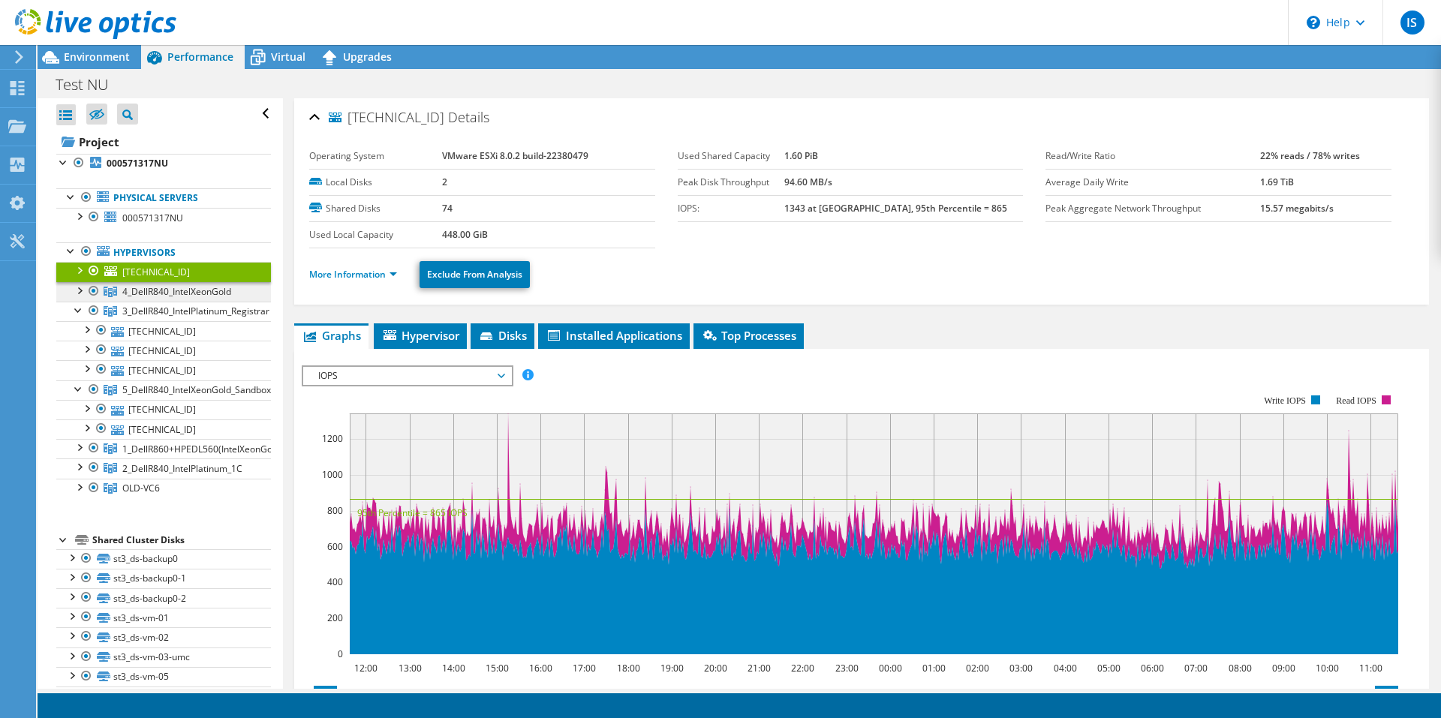
click at [189, 295] on span "4_DellR840_IntelXeonGold" at bounding box center [176, 291] width 109 height 13
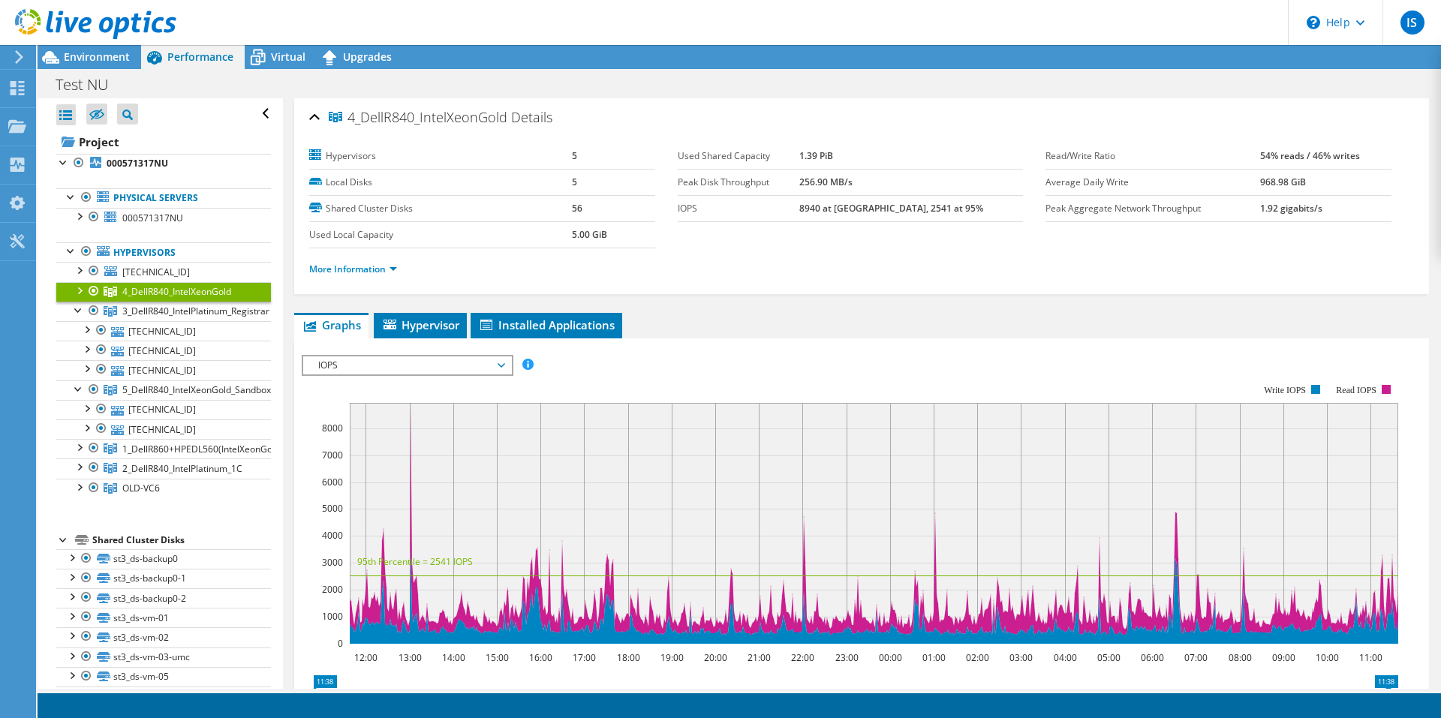
click at [388, 369] on span "IOPS" at bounding box center [407, 365] width 193 height 18
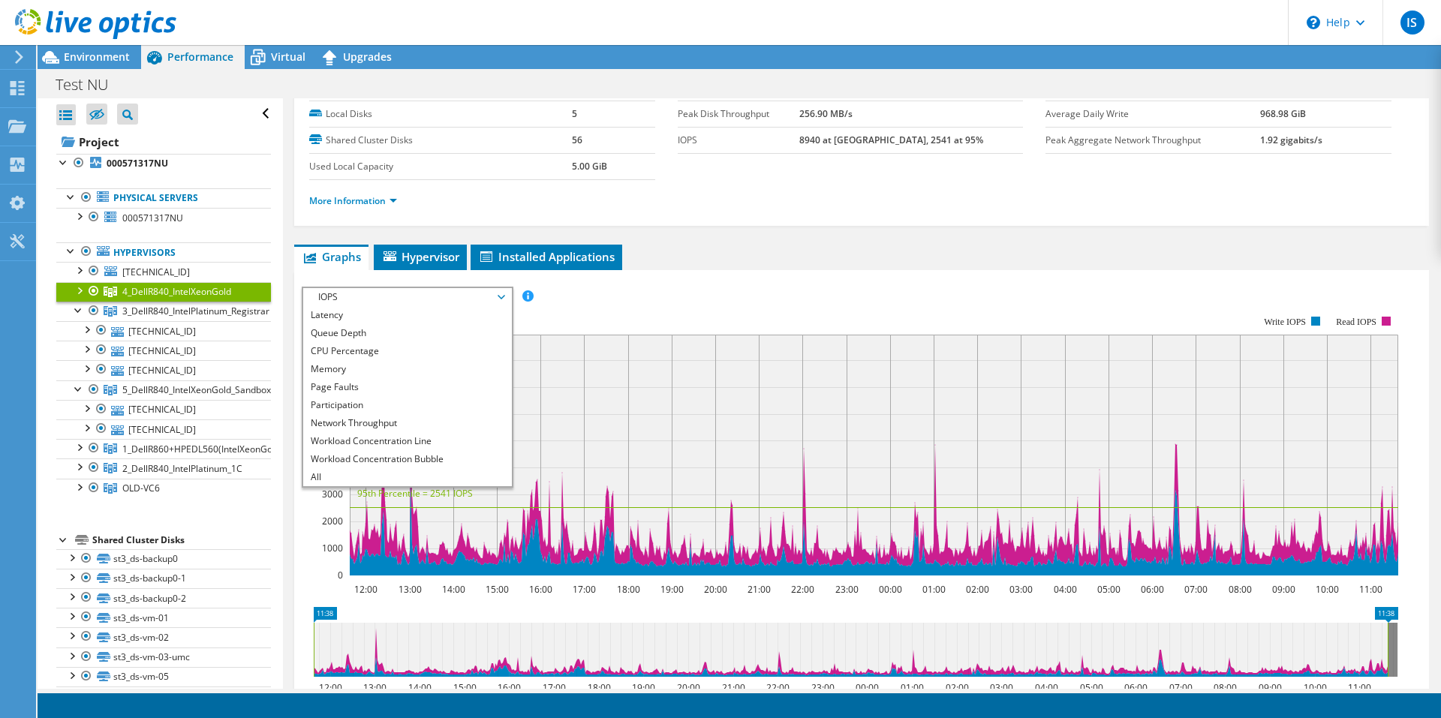
scroll to position [150, 0]
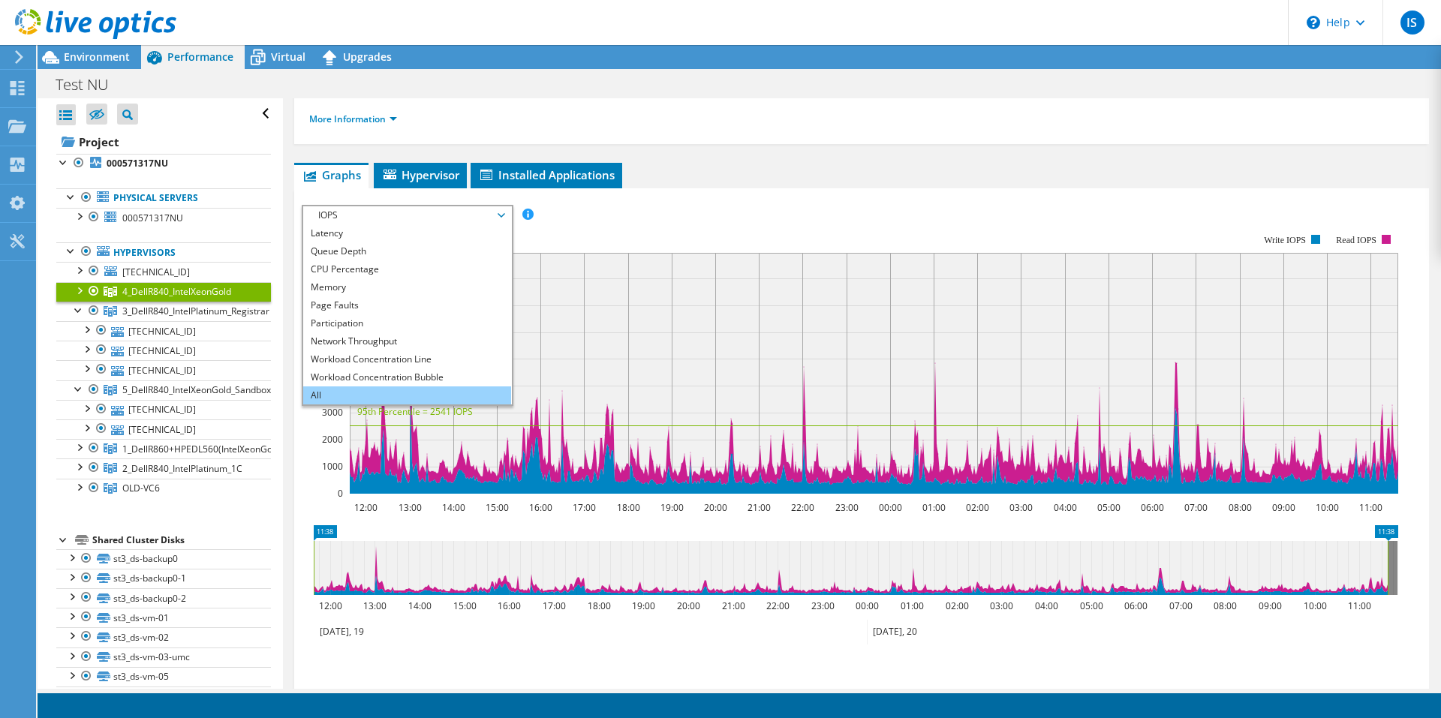
click at [323, 392] on li "All" at bounding box center [407, 395] width 208 height 18
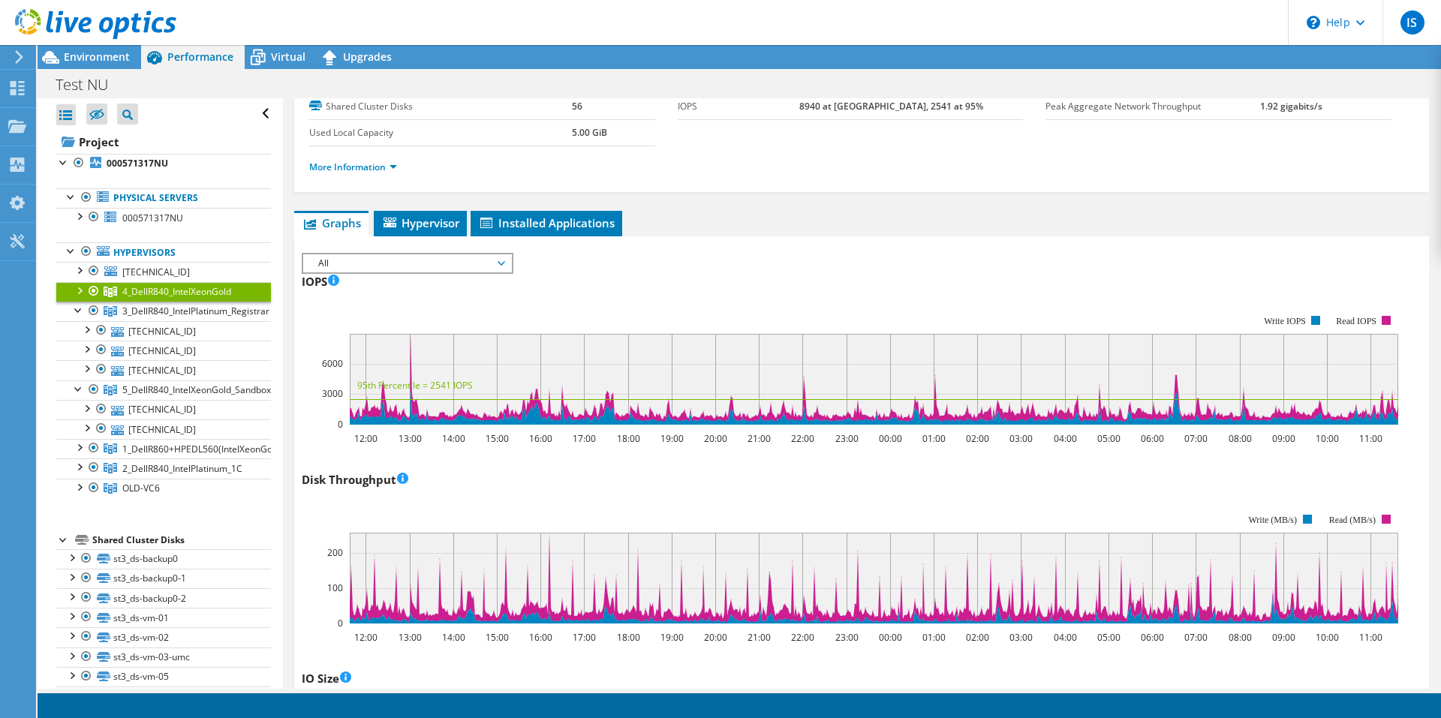
scroll to position [0, 0]
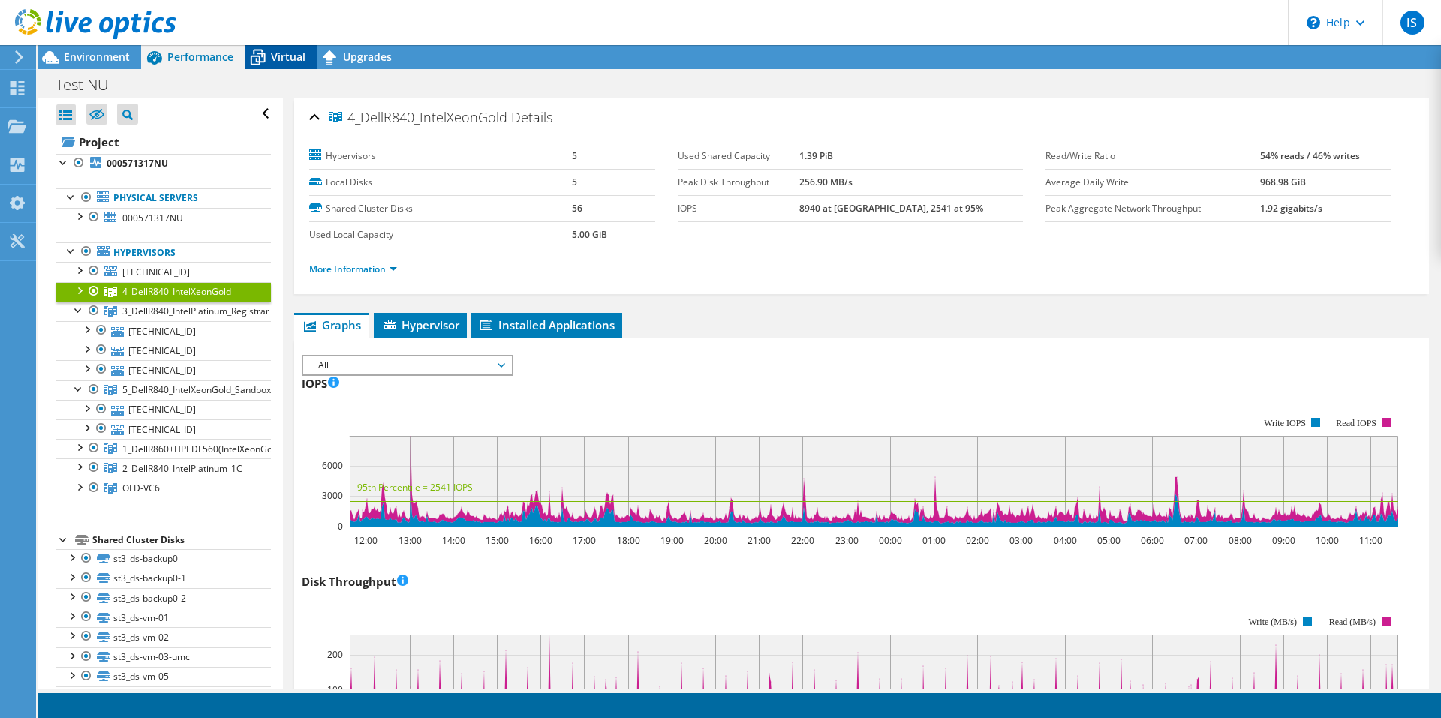
click at [289, 65] on div "Virtual" at bounding box center [281, 57] width 72 height 24
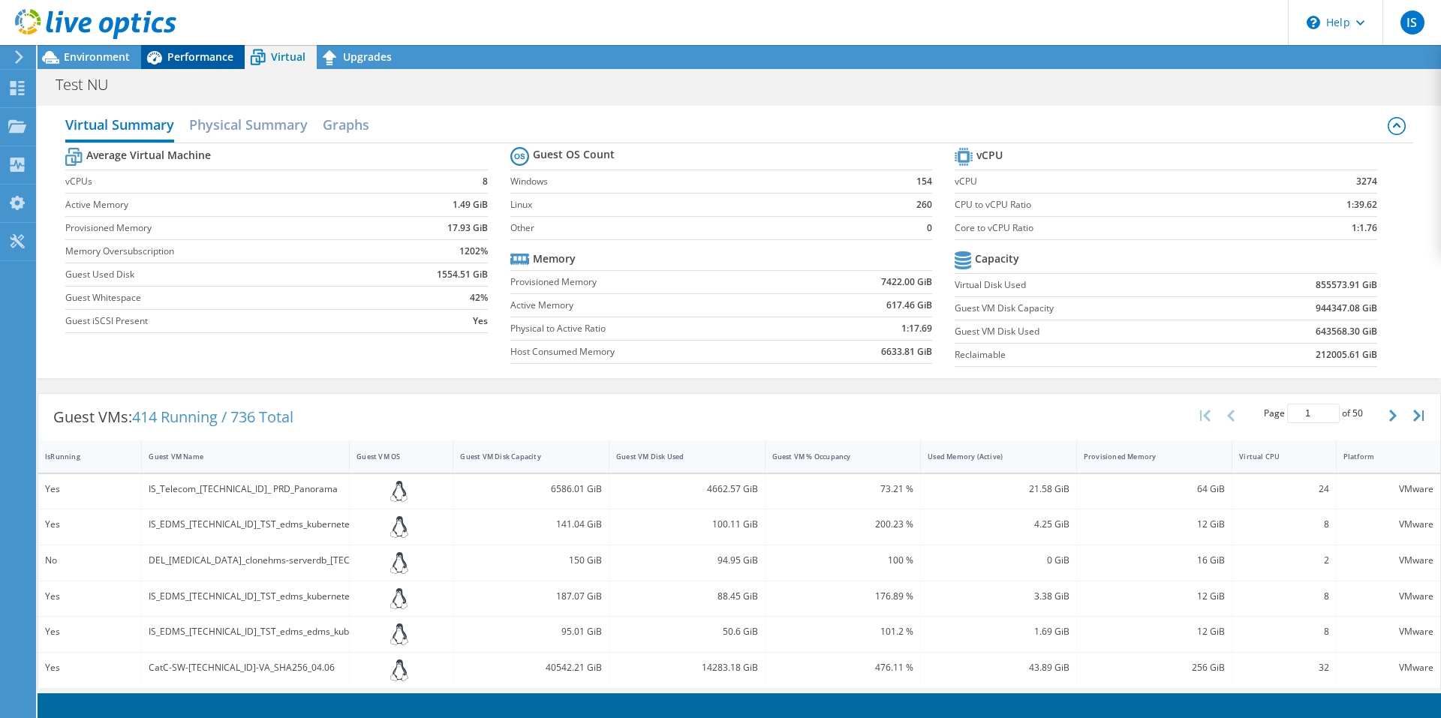
click at [168, 53] on span "Performance" at bounding box center [200, 57] width 66 height 14
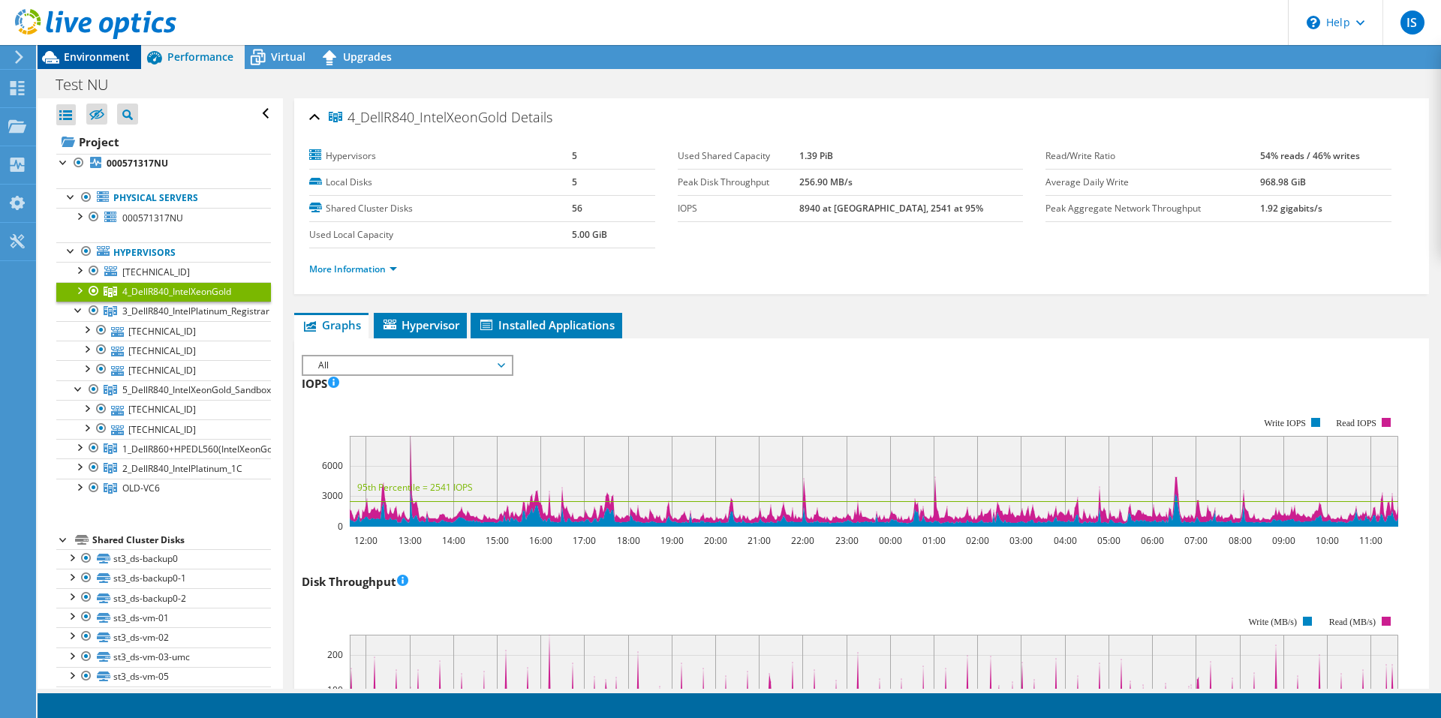
click at [100, 59] on span "Environment" at bounding box center [97, 57] width 66 height 14
